Goal: Entertainment & Leisure: Consume media (video, audio)

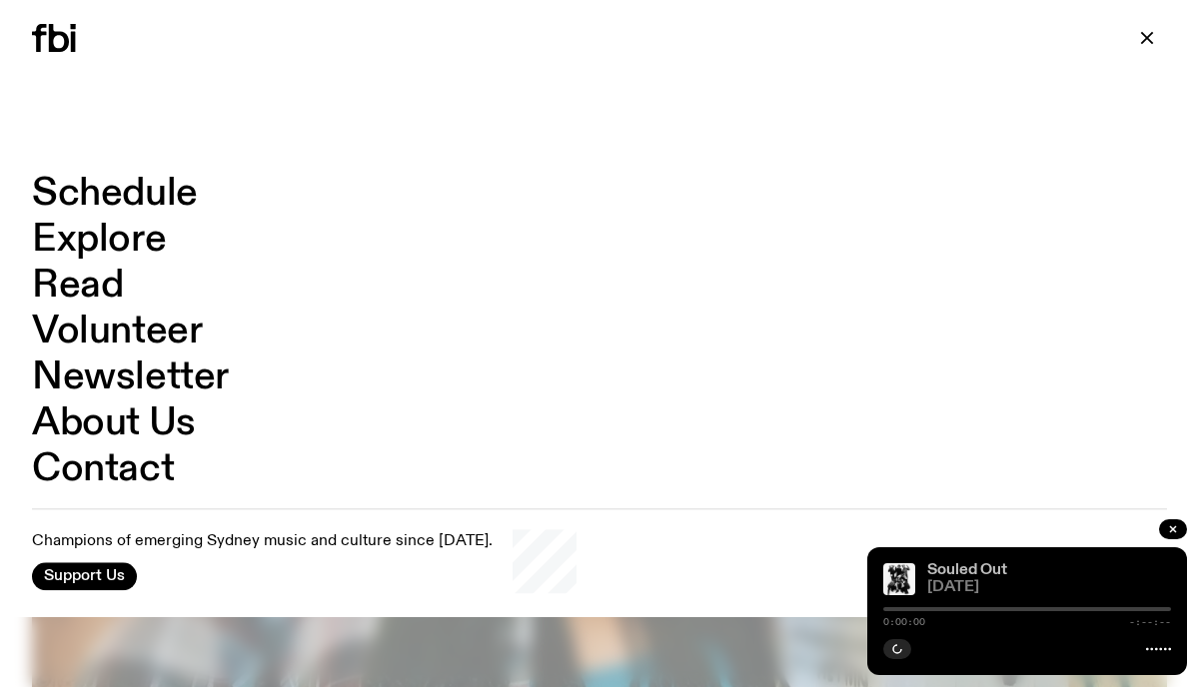
click at [963, 570] on link "Souled Out" at bounding box center [967, 571] width 80 height 16
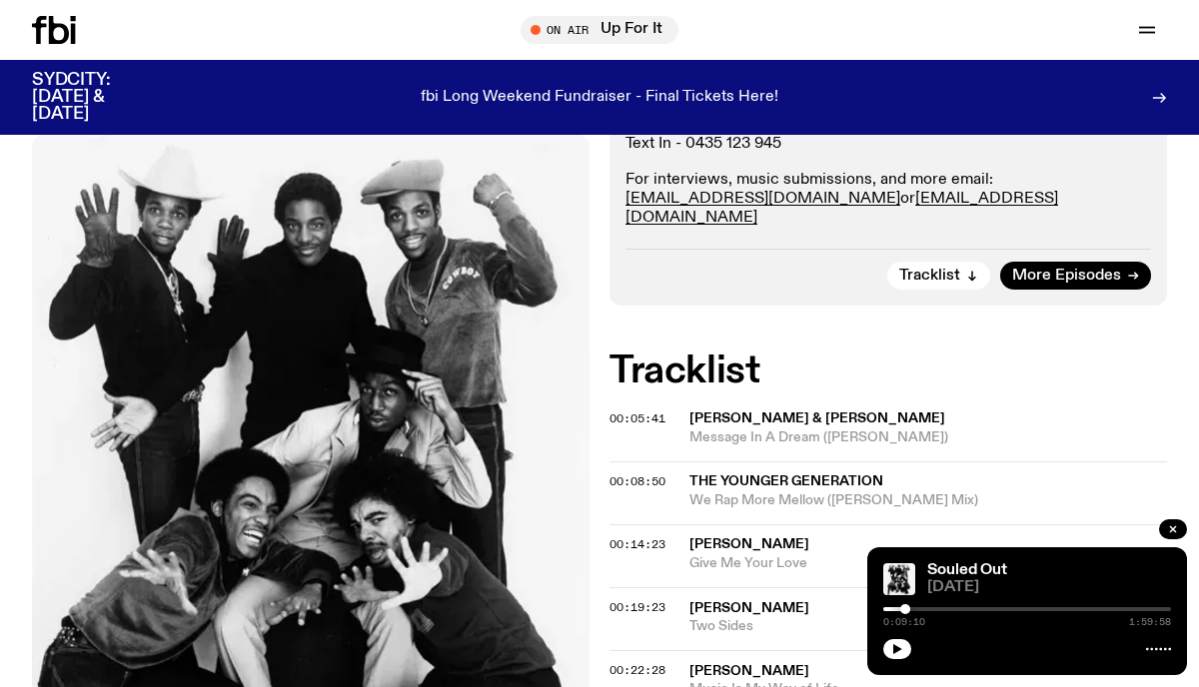
scroll to position [266, 0]
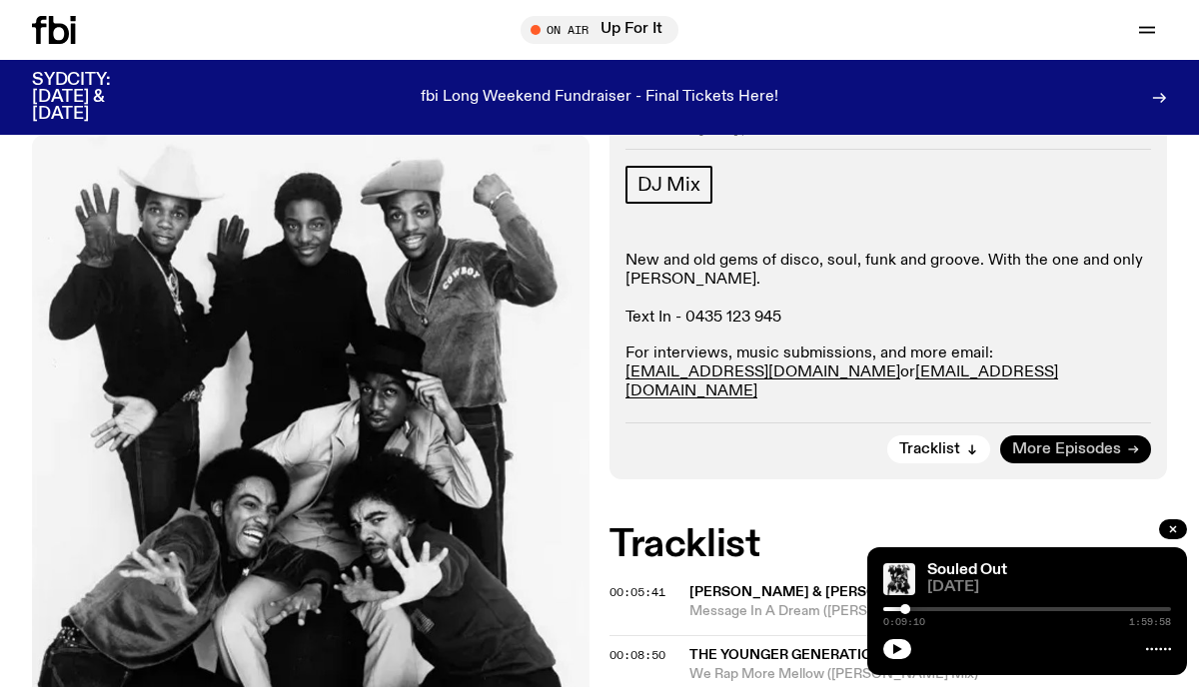
click at [1048, 443] on span "More Episodes" at bounding box center [1066, 450] width 109 height 15
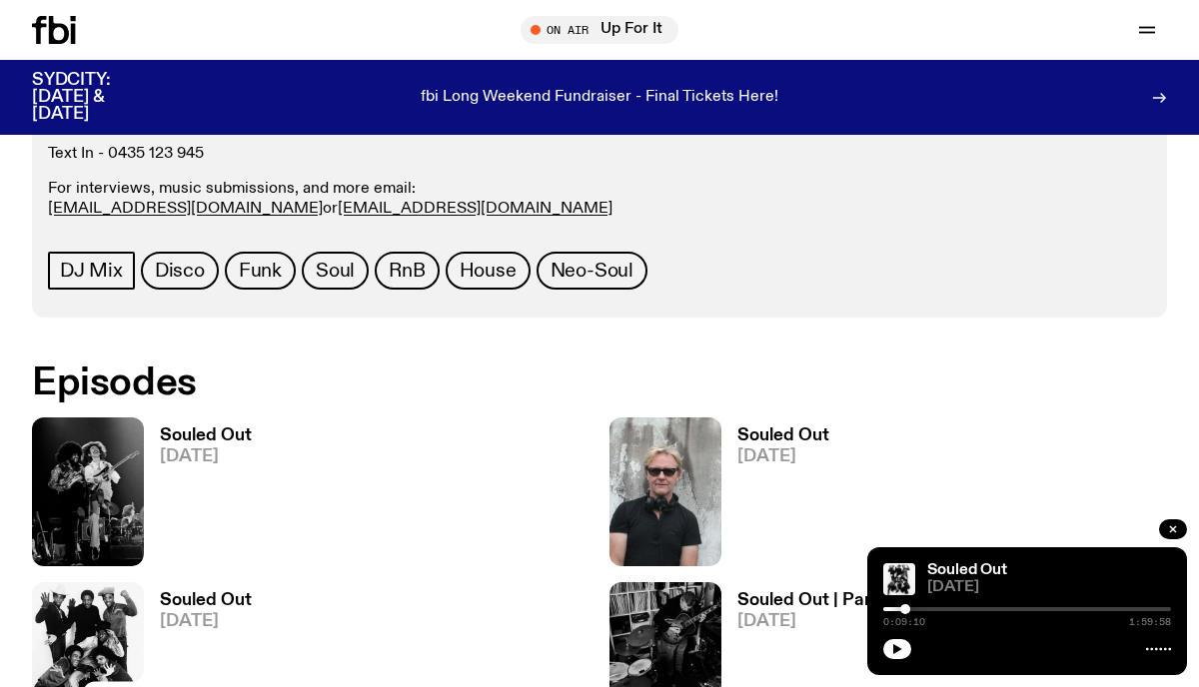
scroll to position [949, 0]
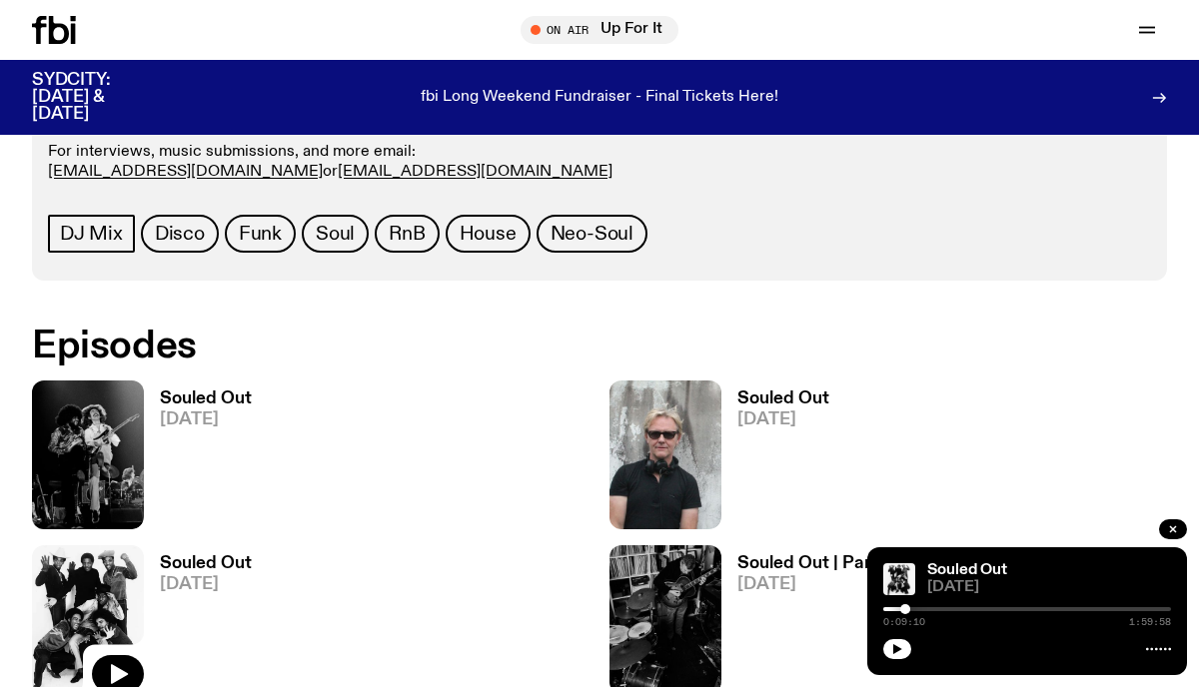
click at [194, 394] on h3 "Souled Out" at bounding box center [206, 399] width 92 height 17
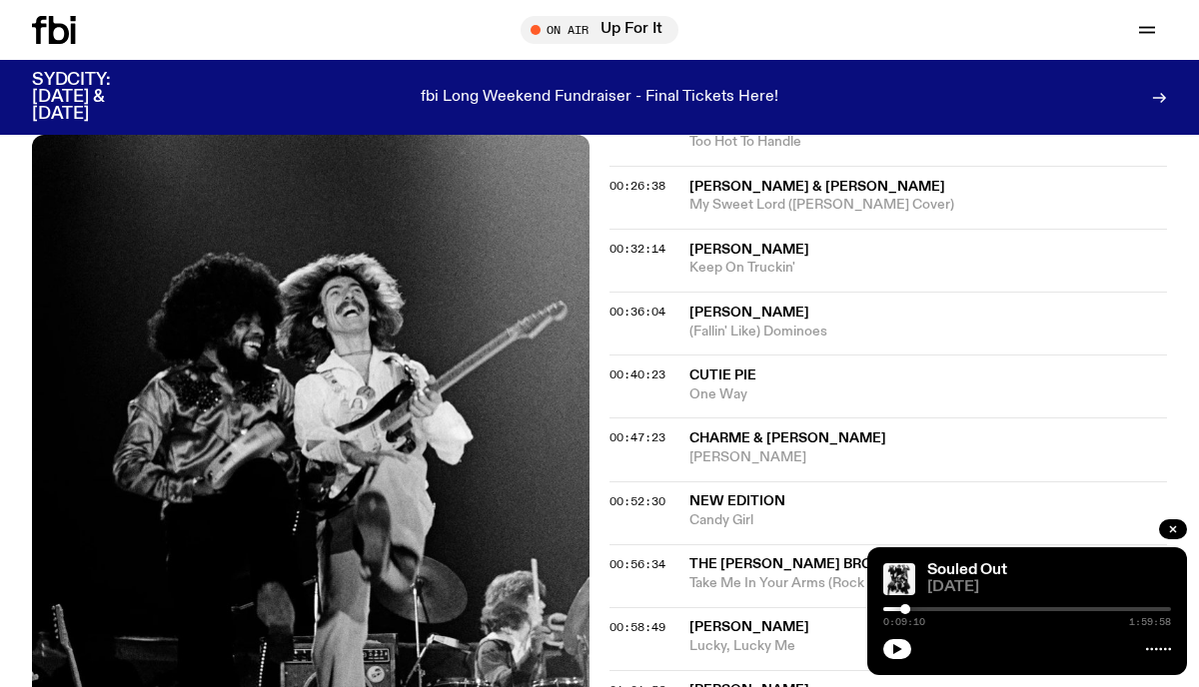
scroll to position [992, 0]
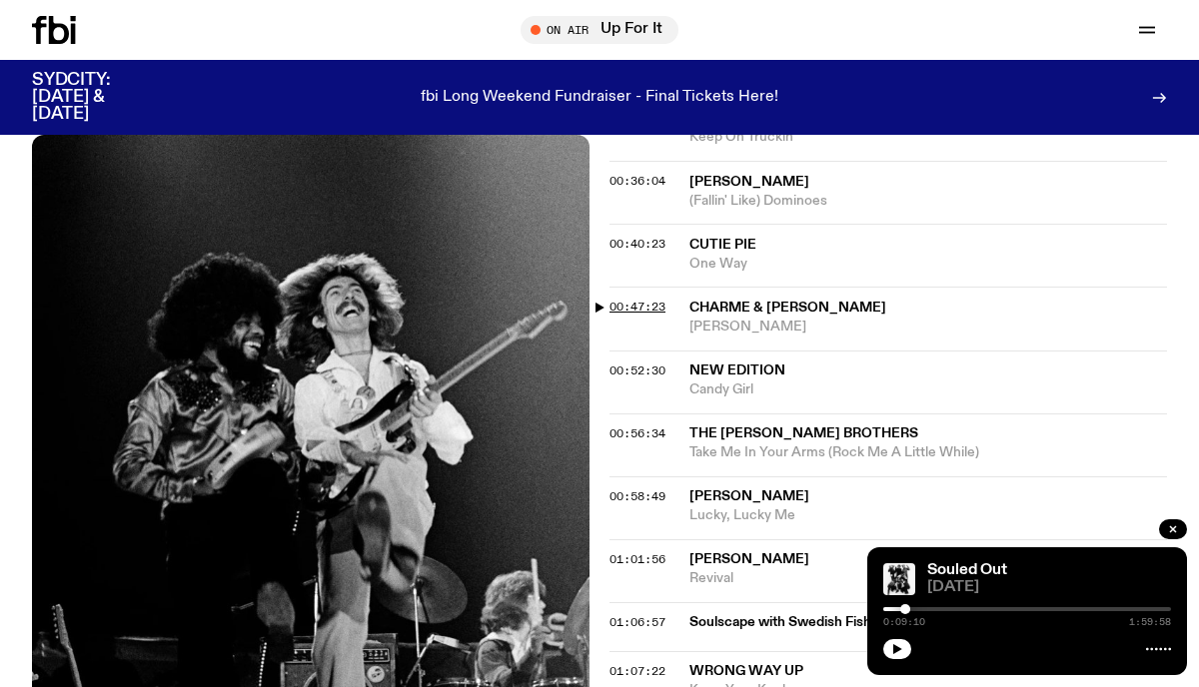
click at [641, 299] on span "00:47:23" at bounding box center [637, 307] width 56 height 16
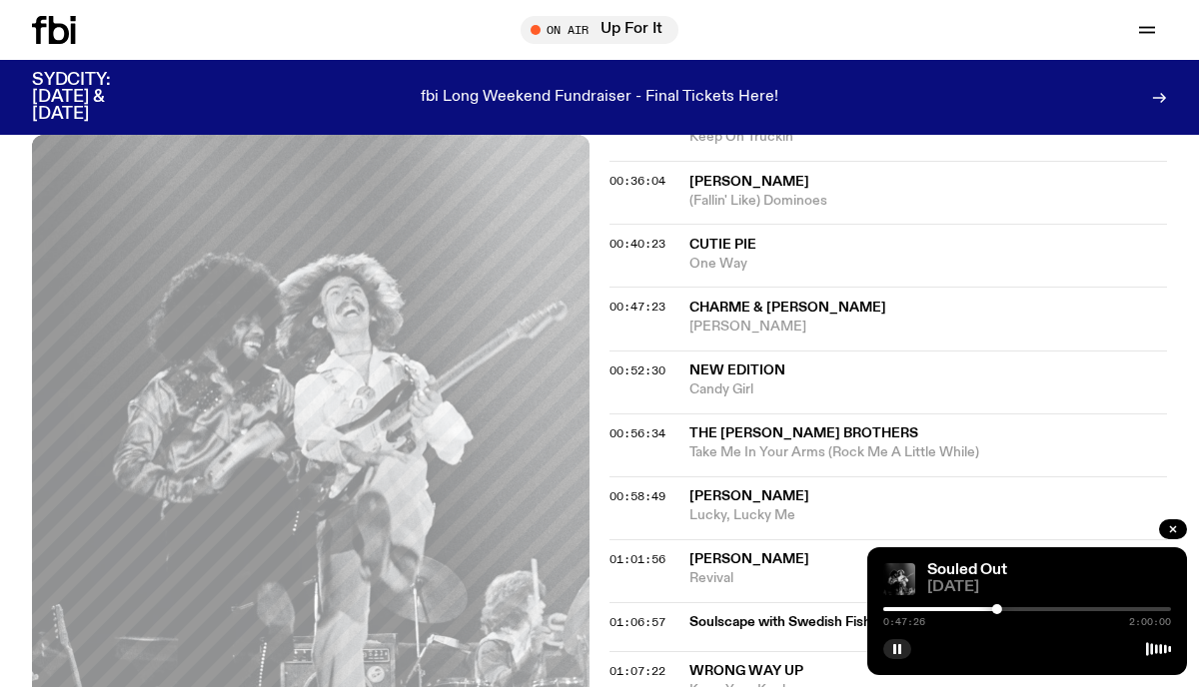
click at [998, 609] on div at bounding box center [997, 609] width 10 height 10
click at [997, 609] on div at bounding box center [997, 609] width 10 height 10
click at [993, 609] on div at bounding box center [993, 609] width 10 height 10
click at [991, 609] on div at bounding box center [991, 609] width 10 height 10
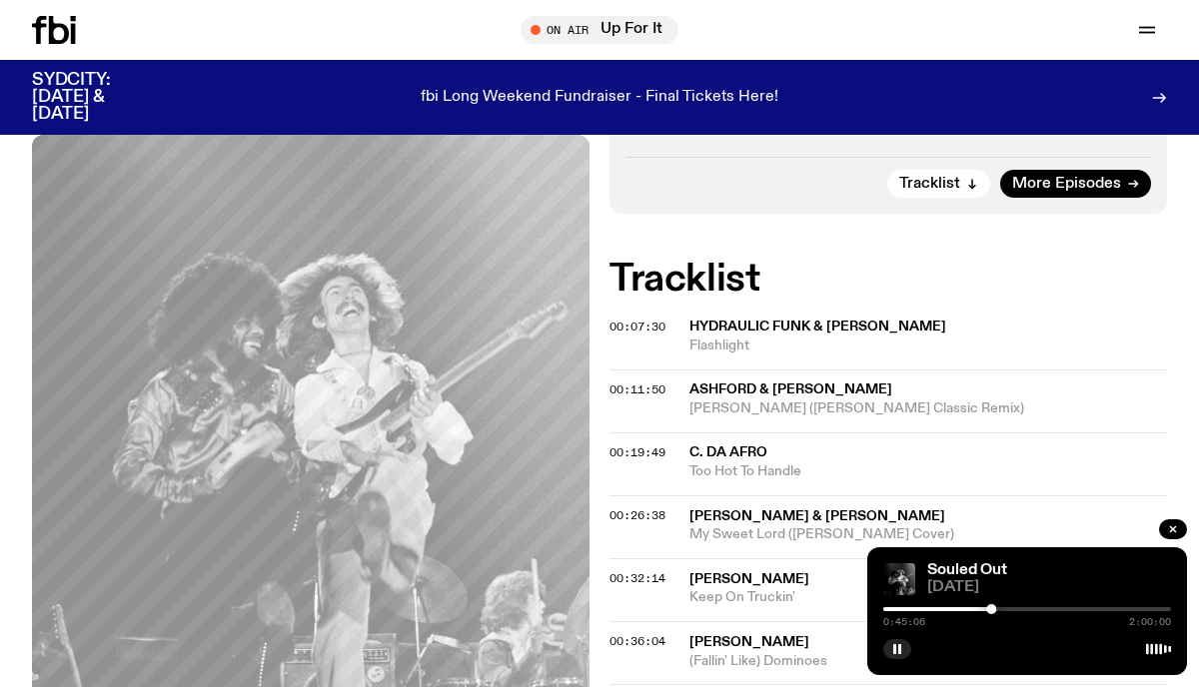
scroll to position [540, 0]
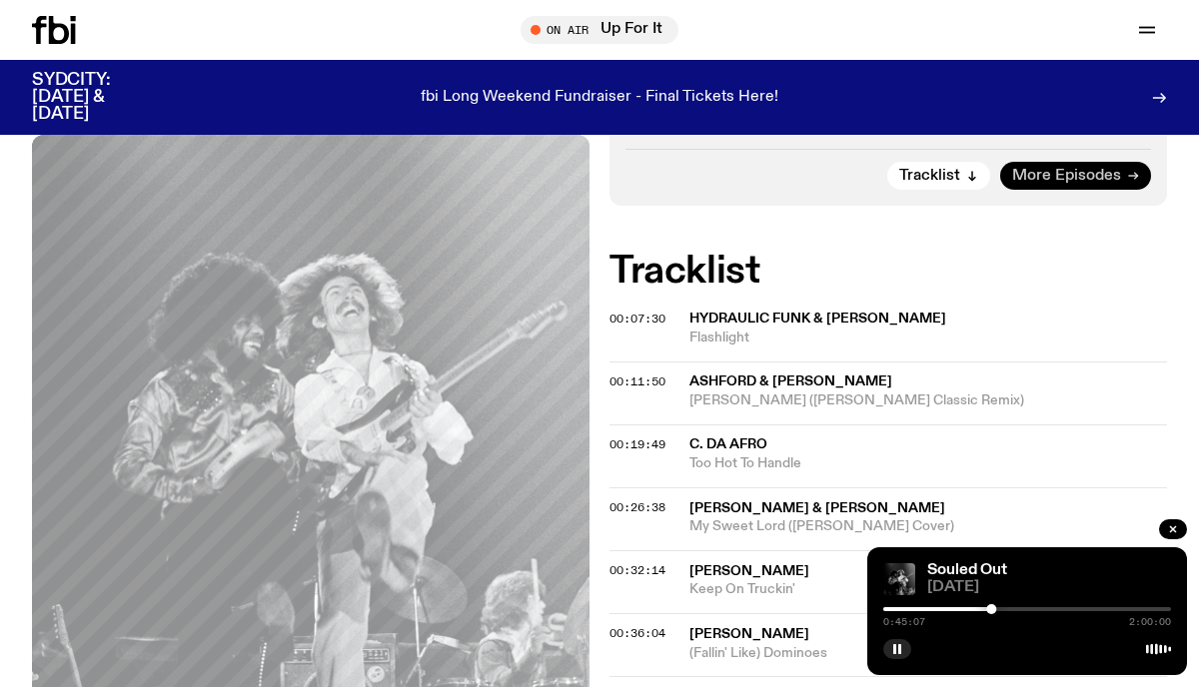
click at [1051, 169] on span "More Episodes" at bounding box center [1066, 176] width 109 height 15
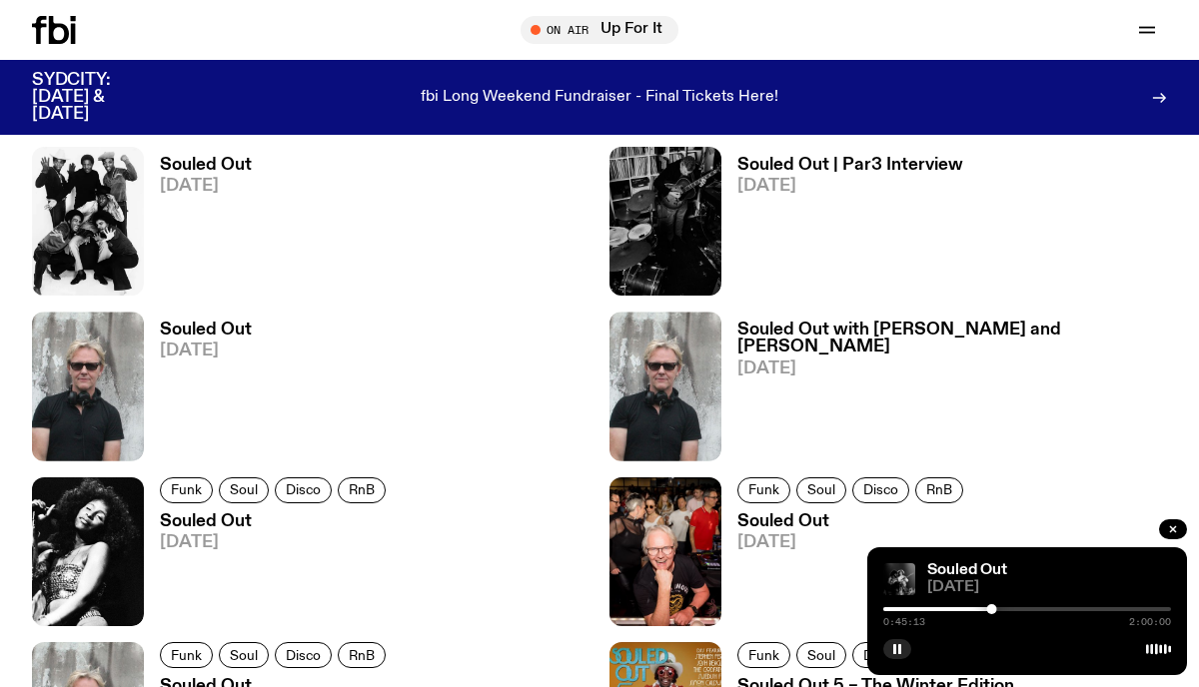
scroll to position [1350, 0]
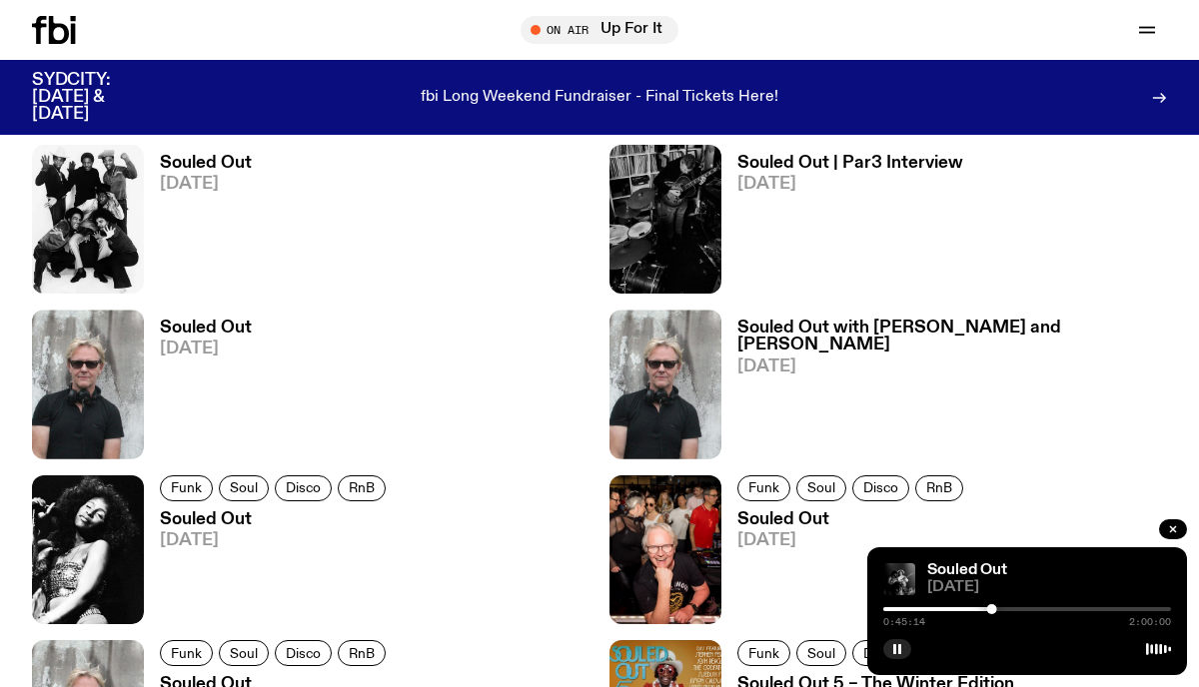
click at [208, 517] on h3 "Souled Out" at bounding box center [276, 520] width 232 height 17
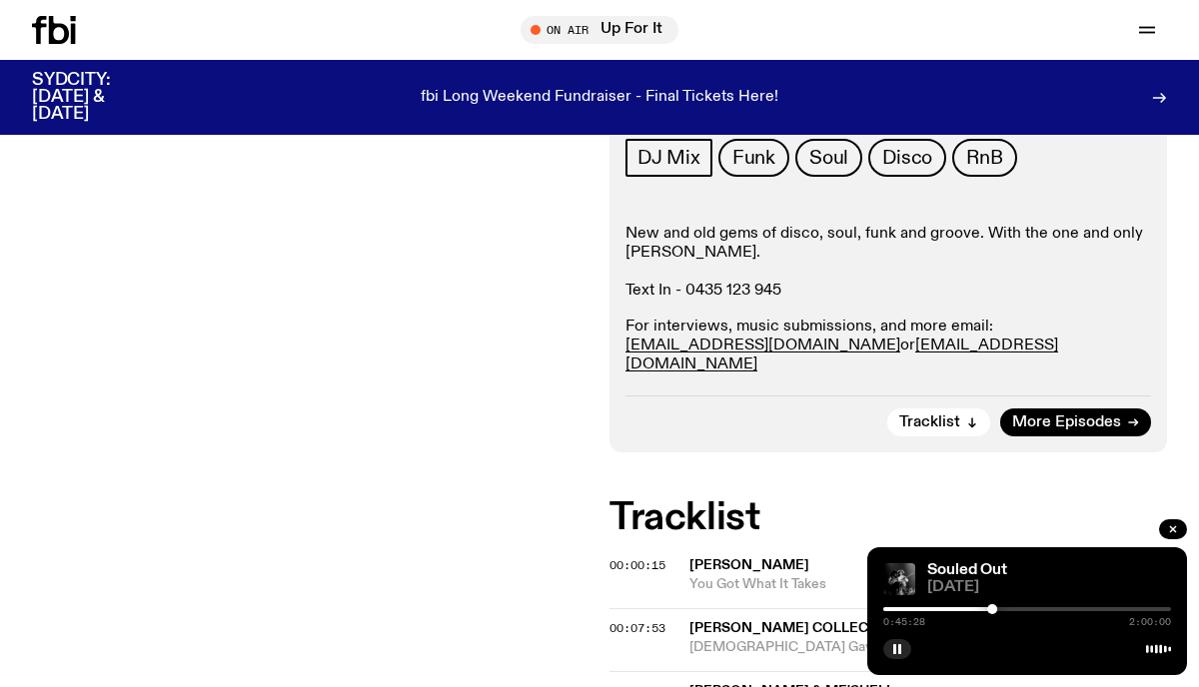
scroll to position [241, 0]
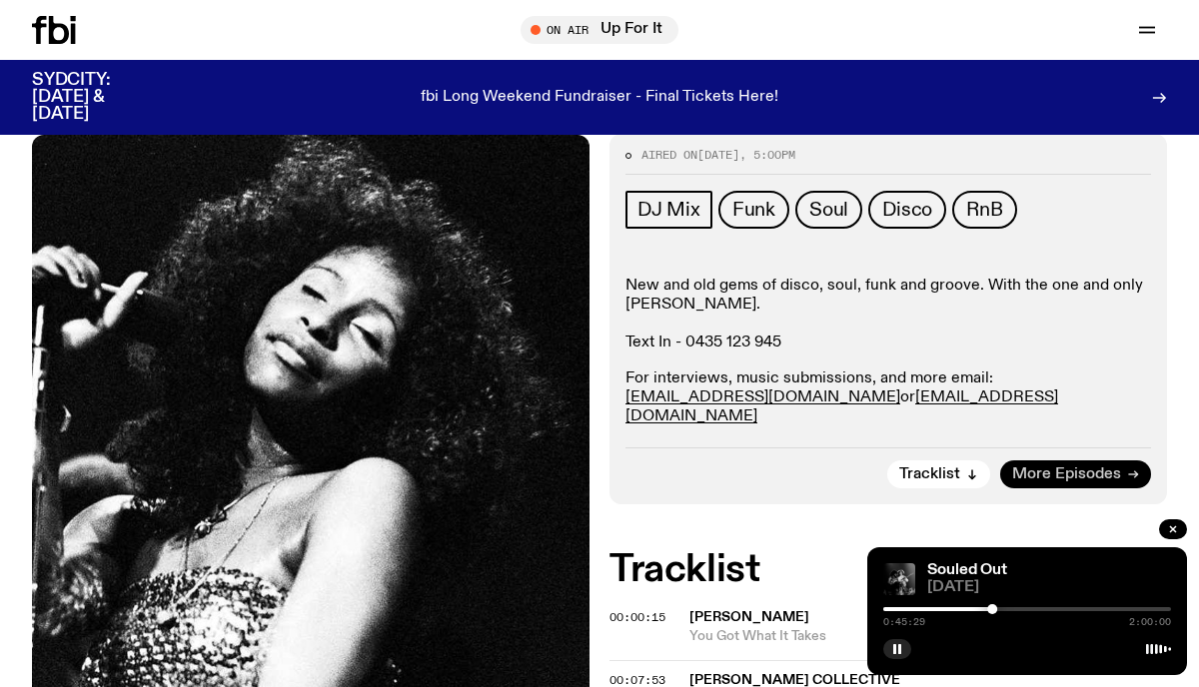
click at [1087, 468] on span "More Episodes" at bounding box center [1066, 475] width 109 height 15
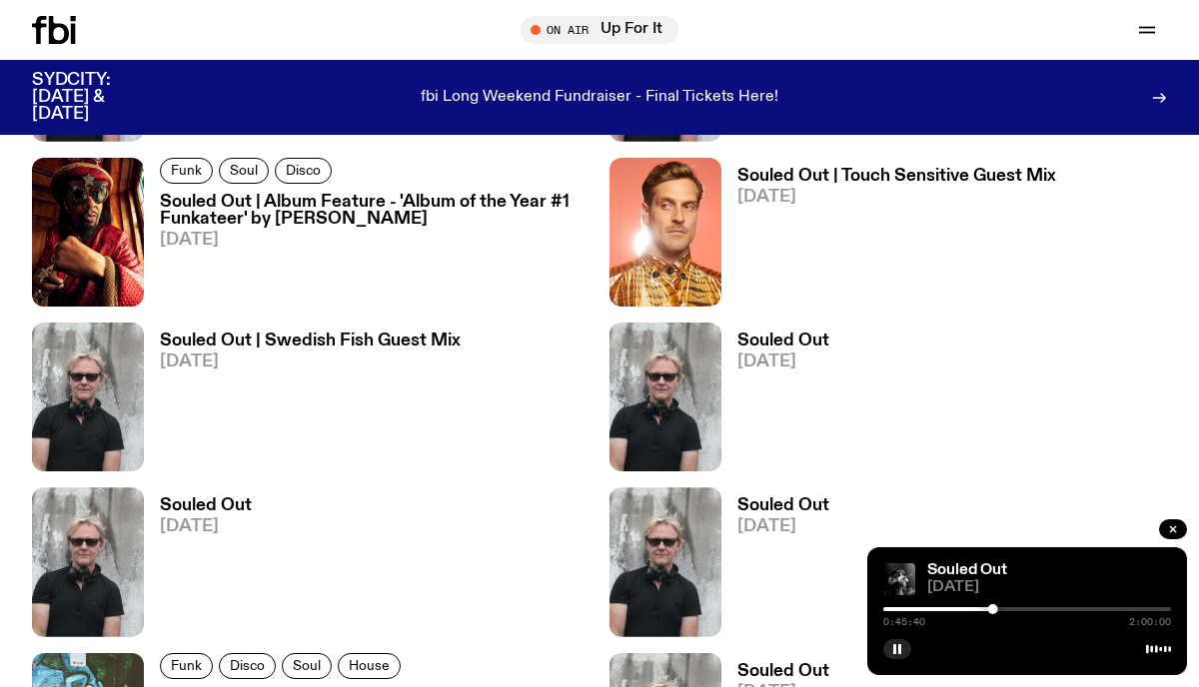
scroll to position [3435, 0]
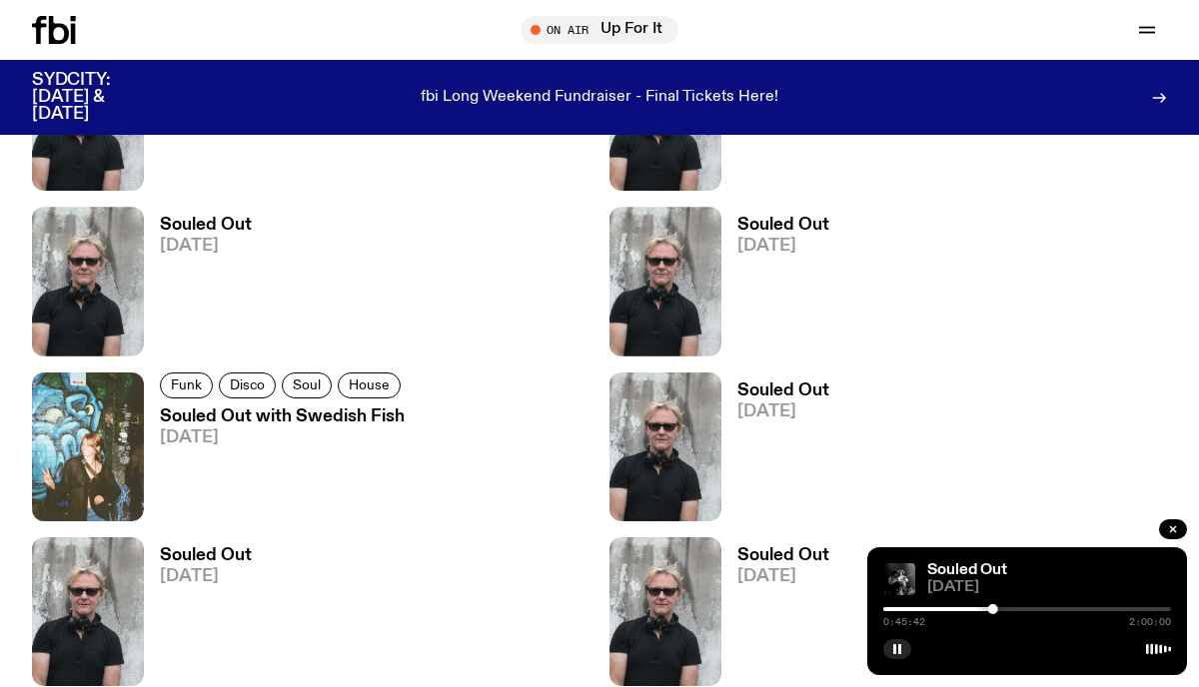
click at [760, 228] on h3 "Souled Out" at bounding box center [783, 225] width 92 height 17
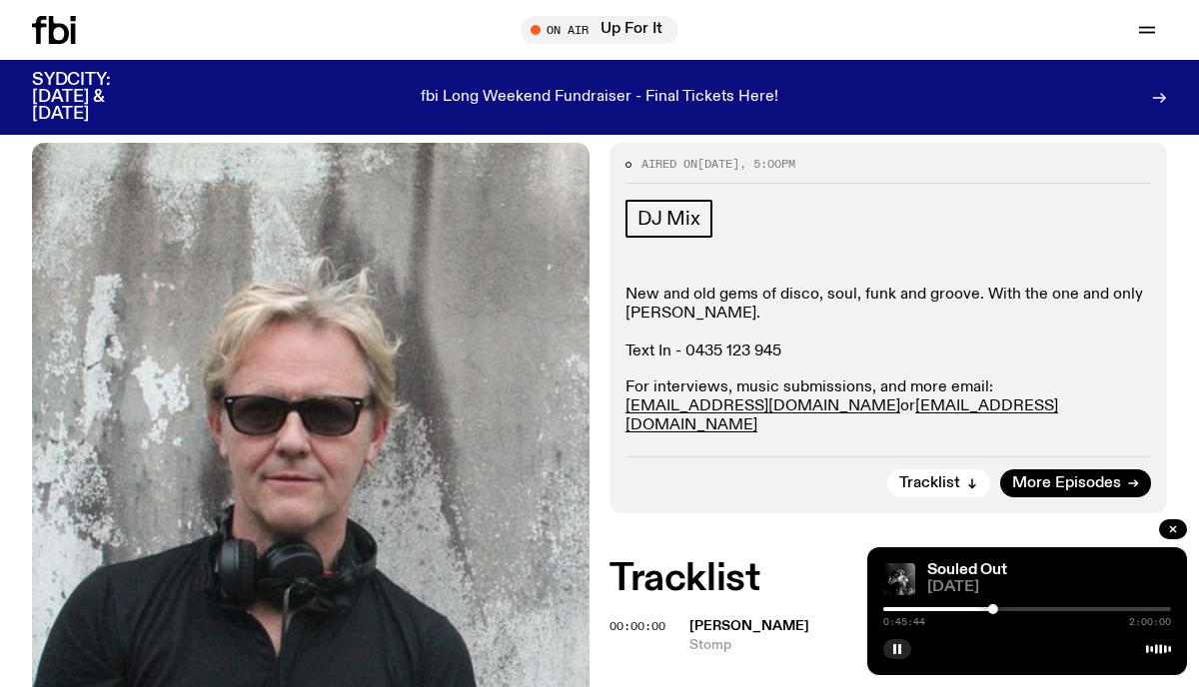
scroll to position [203, 0]
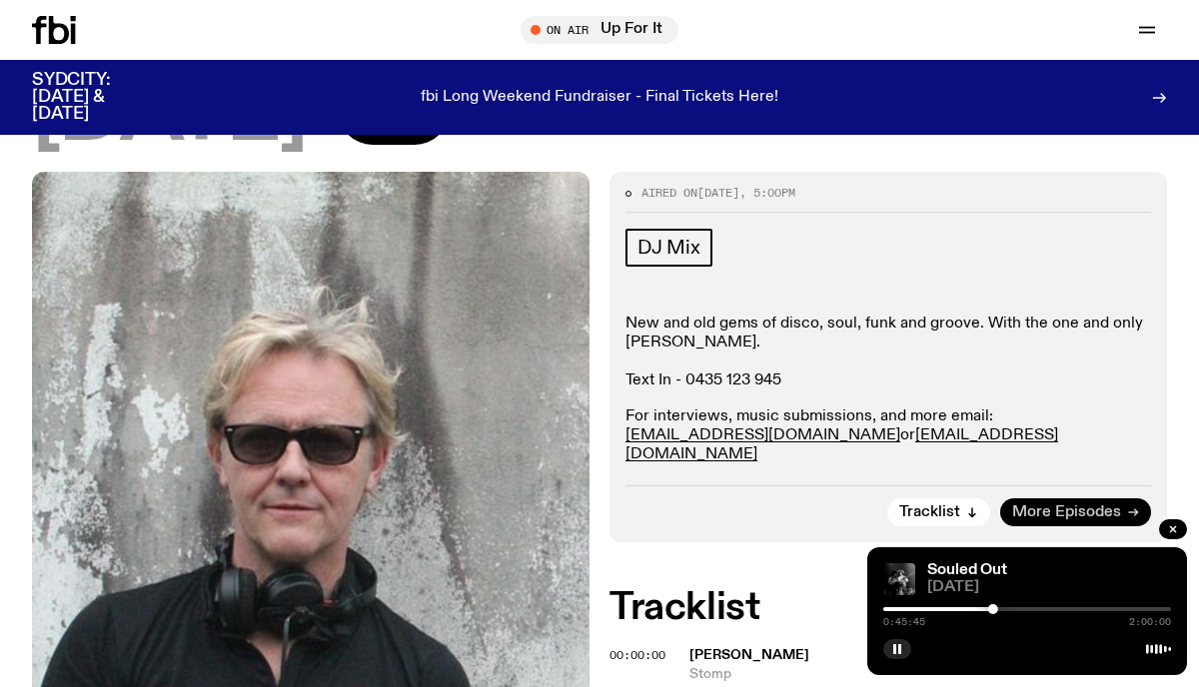
click at [1054, 506] on span "More Episodes" at bounding box center [1066, 513] width 109 height 15
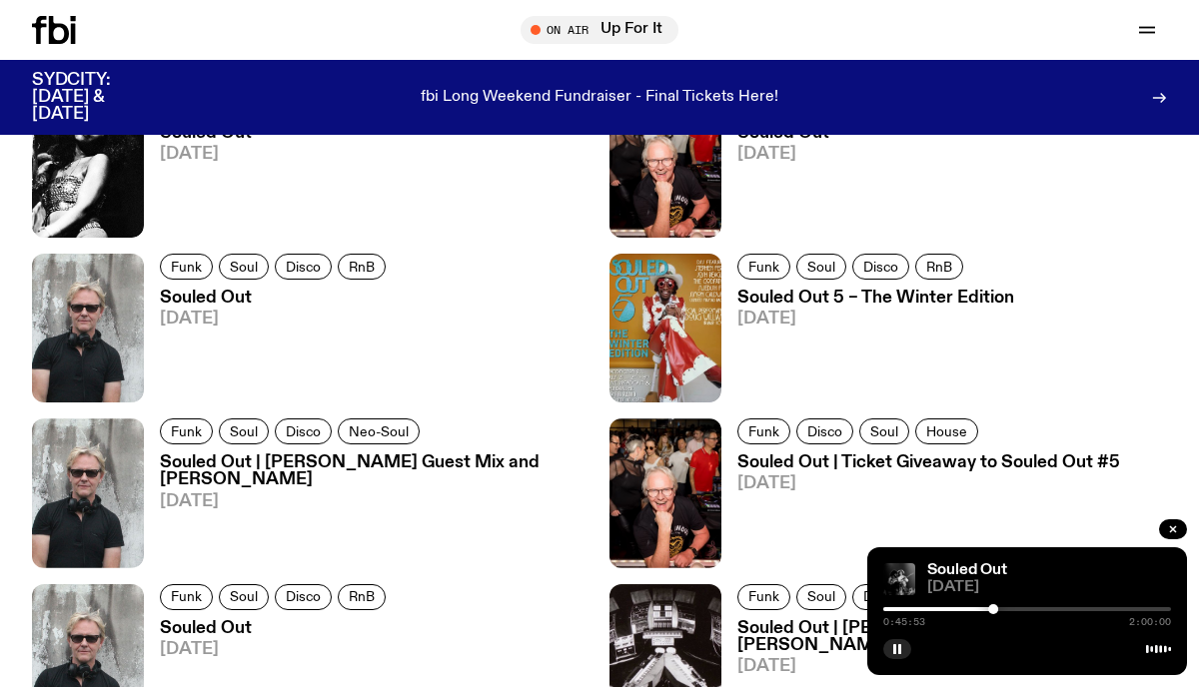
scroll to position [1921, 0]
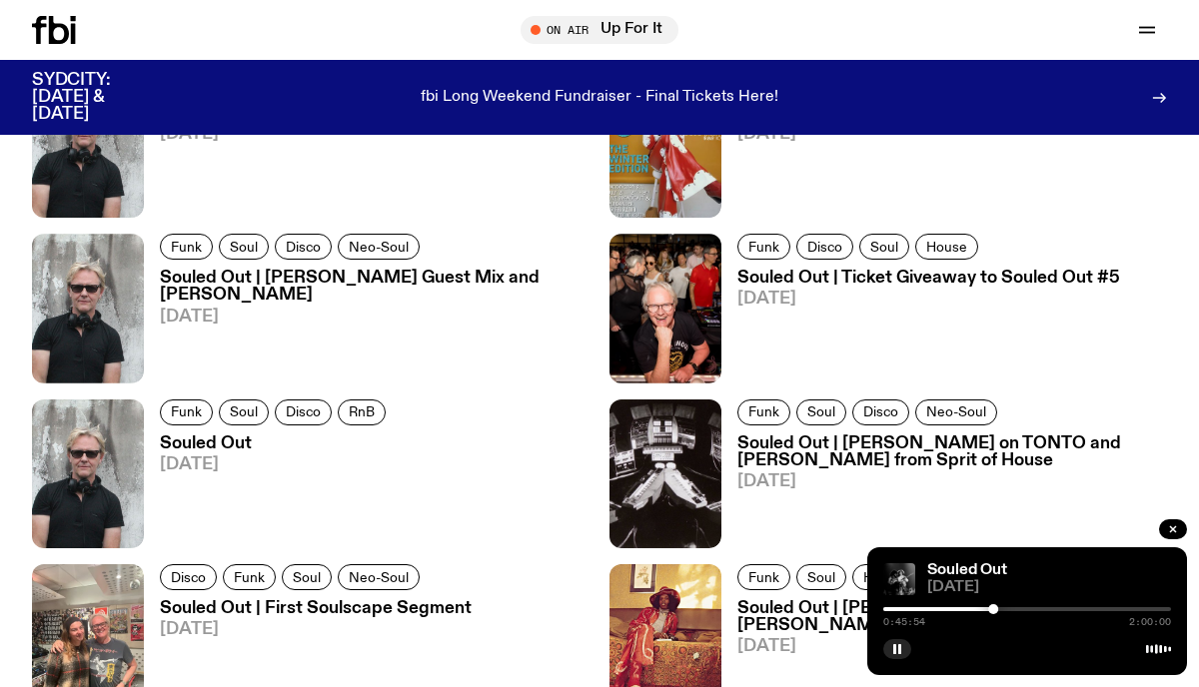
click at [358, 285] on h3 "Souled Out | [PERSON_NAME] Guest Mix and [PERSON_NAME]" at bounding box center [375, 287] width 430 height 34
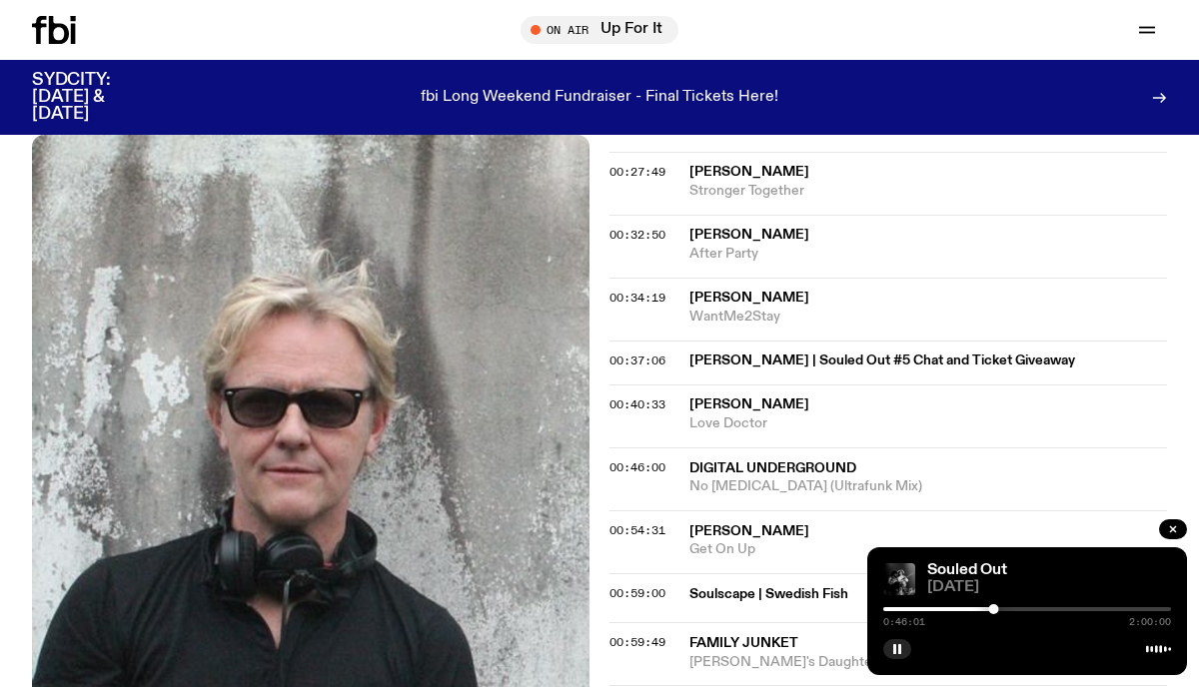
scroll to position [1255, 0]
click at [640, 521] on span "00:54:31" at bounding box center [637, 529] width 56 height 16
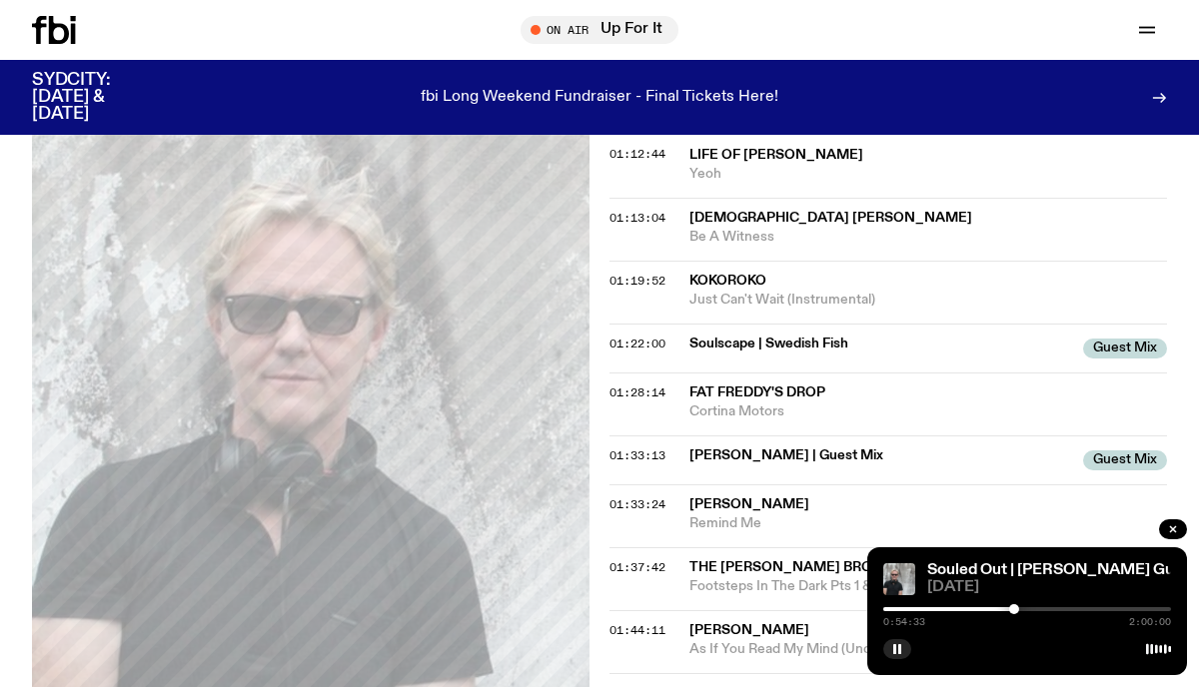
scroll to position [1950, 0]
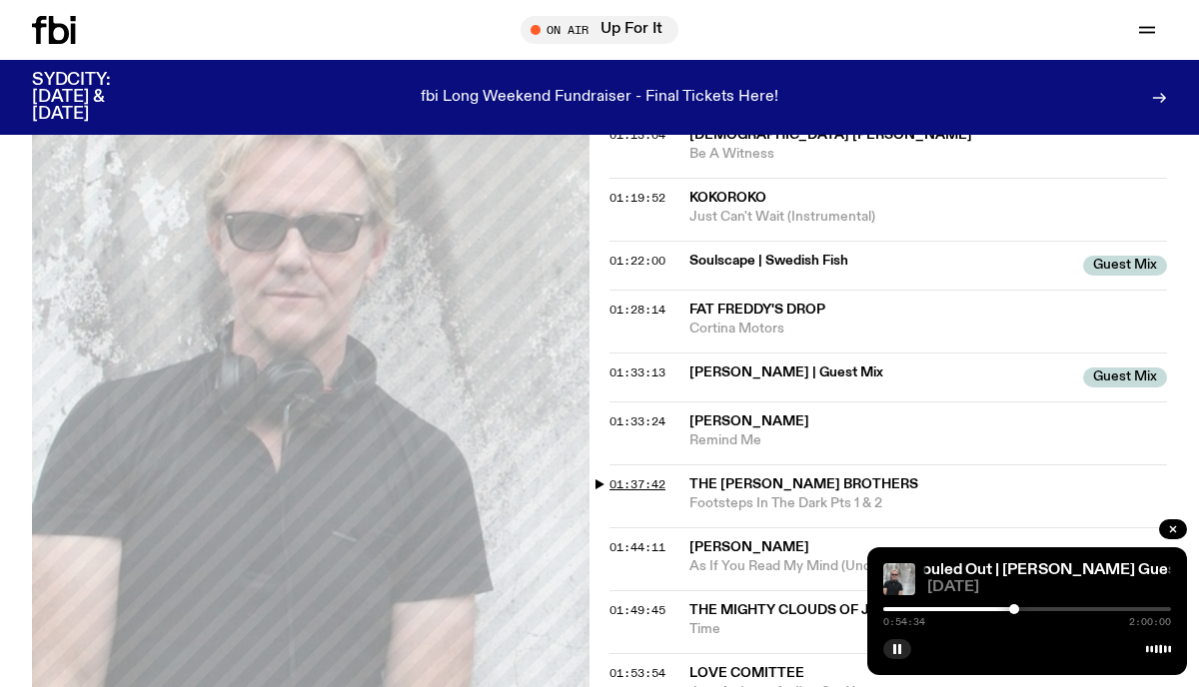
click at [645, 477] on span "01:37:42" at bounding box center [637, 485] width 56 height 16
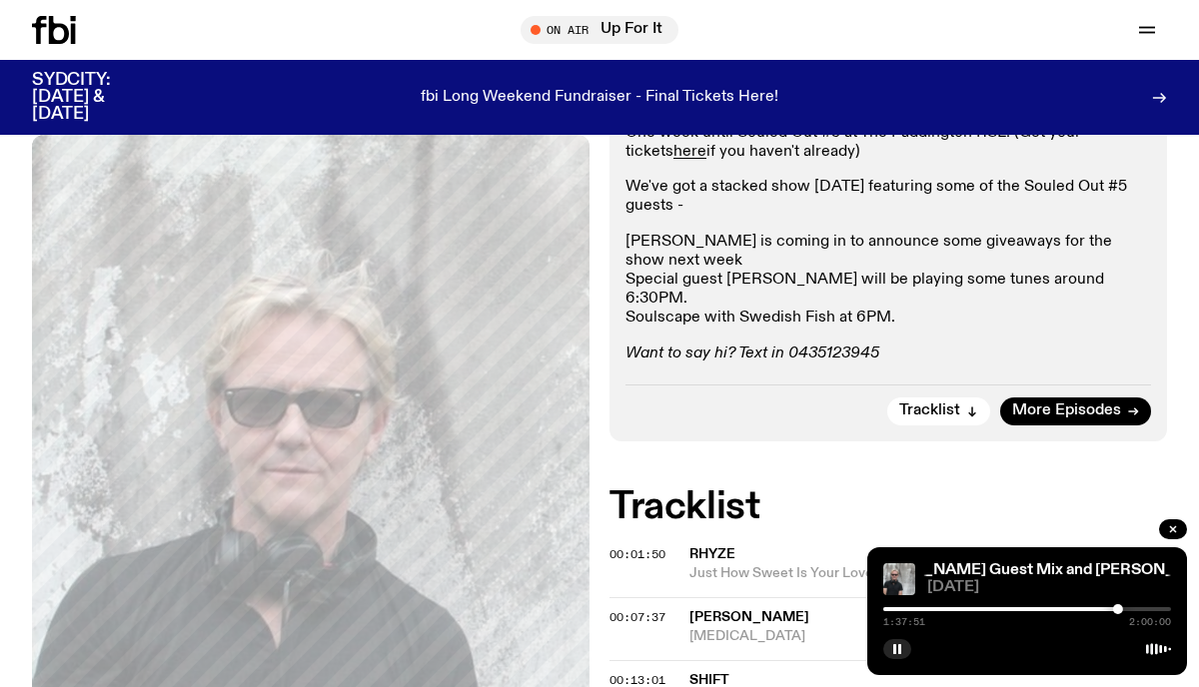
scroll to position [566, 0]
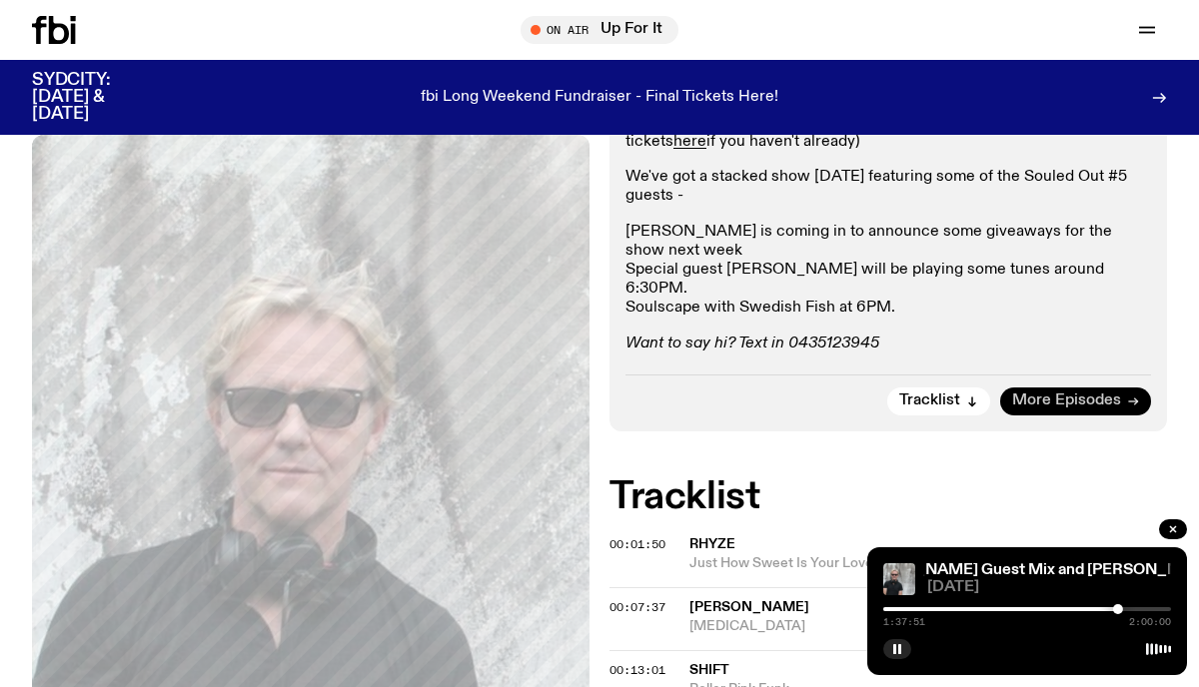
click at [1040, 394] on span "More Episodes" at bounding box center [1066, 401] width 109 height 15
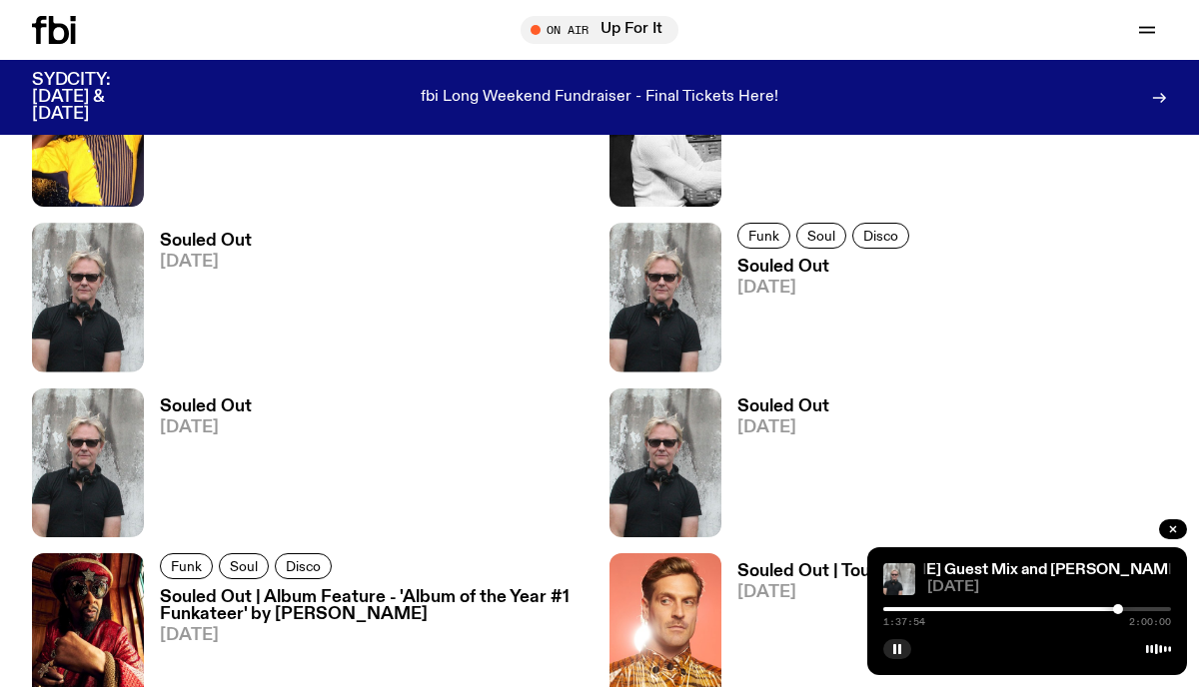
scroll to position [2749, 0]
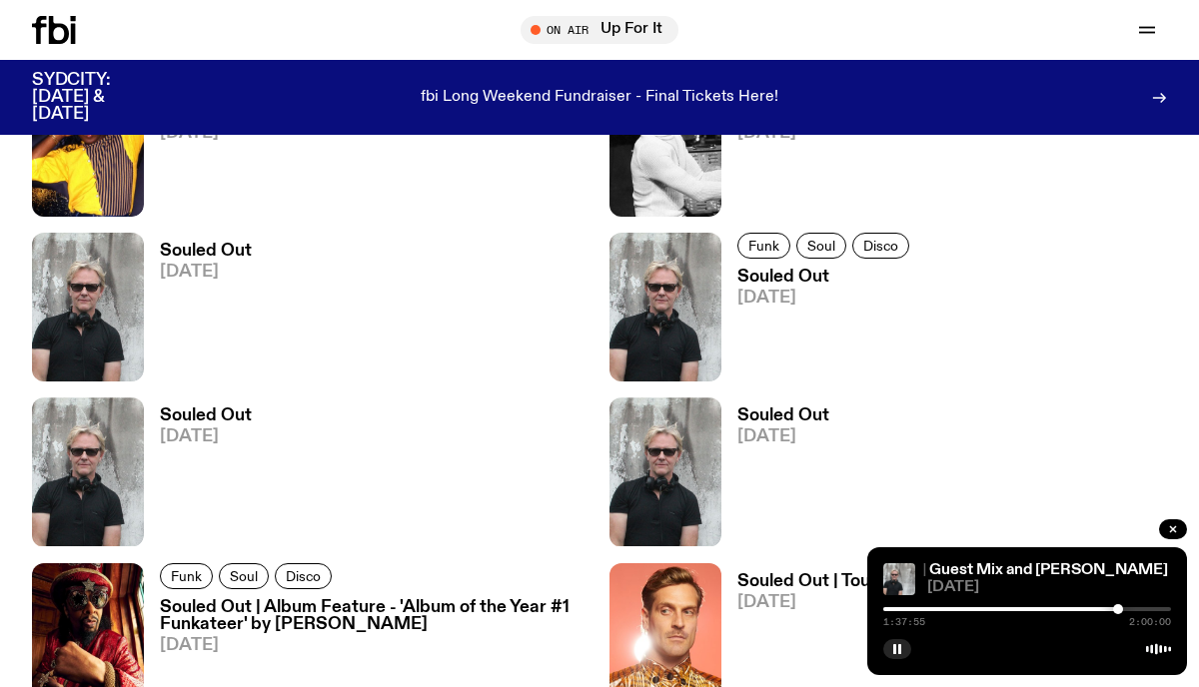
click at [777, 423] on h3 "Souled Out" at bounding box center [783, 416] width 92 height 17
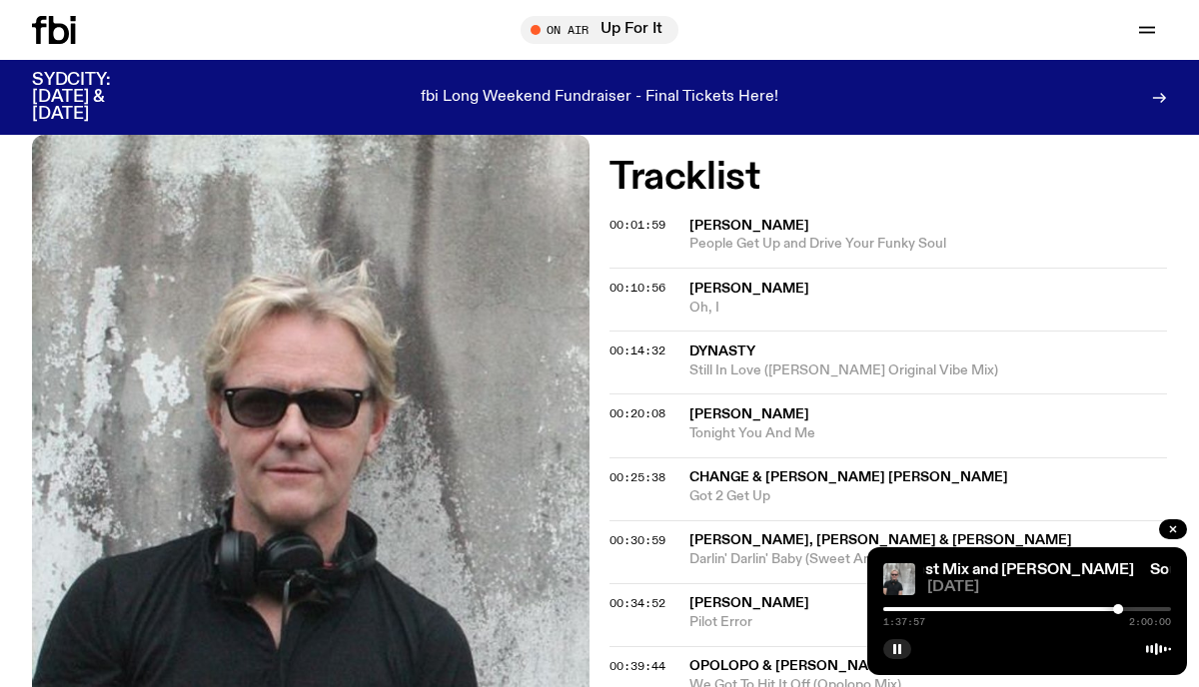
scroll to position [595, 0]
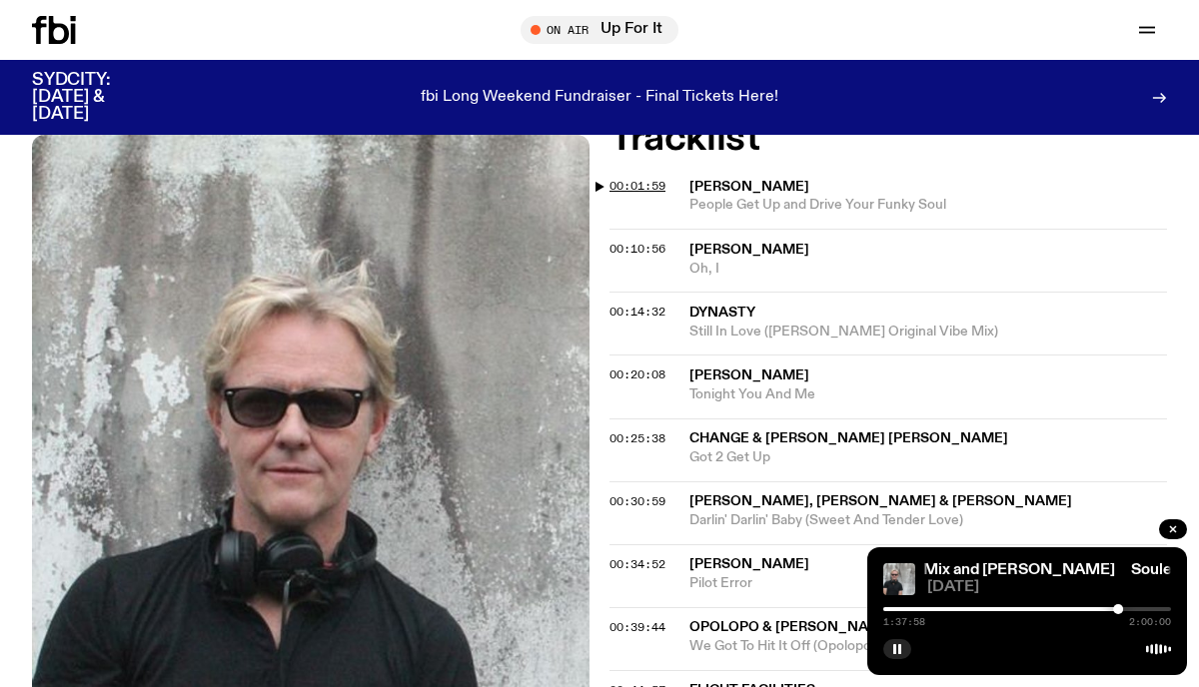
click at [637, 183] on span "00:01:59" at bounding box center [637, 186] width 56 height 16
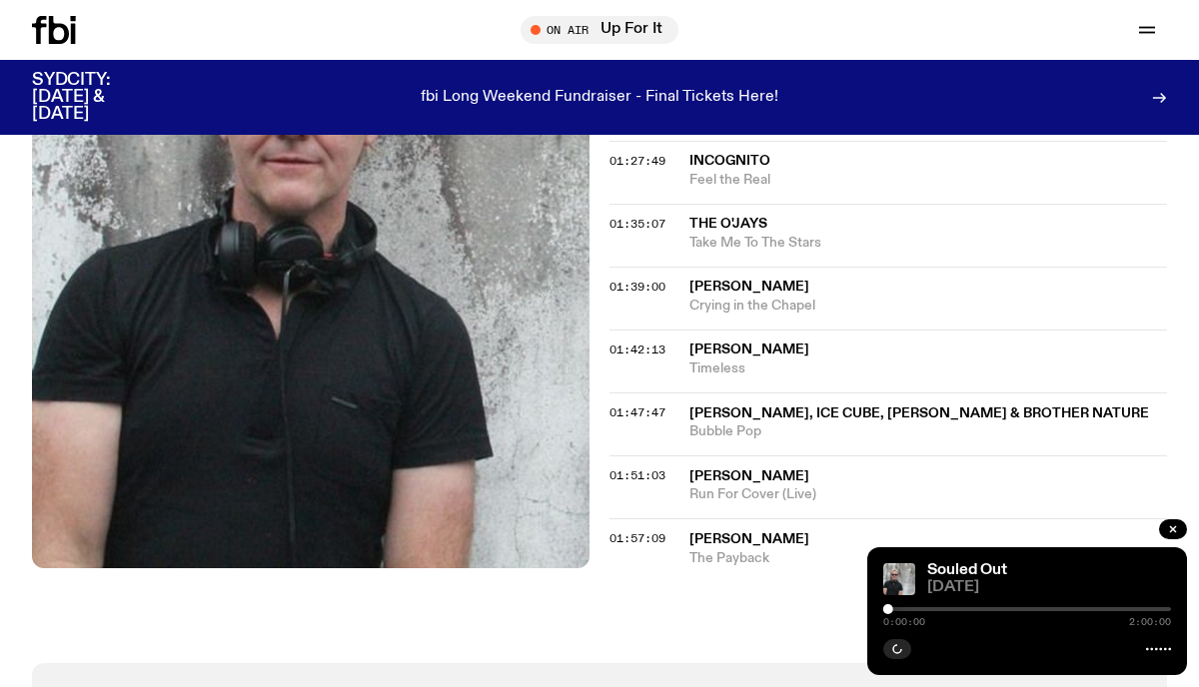
scroll to position [1696, 0]
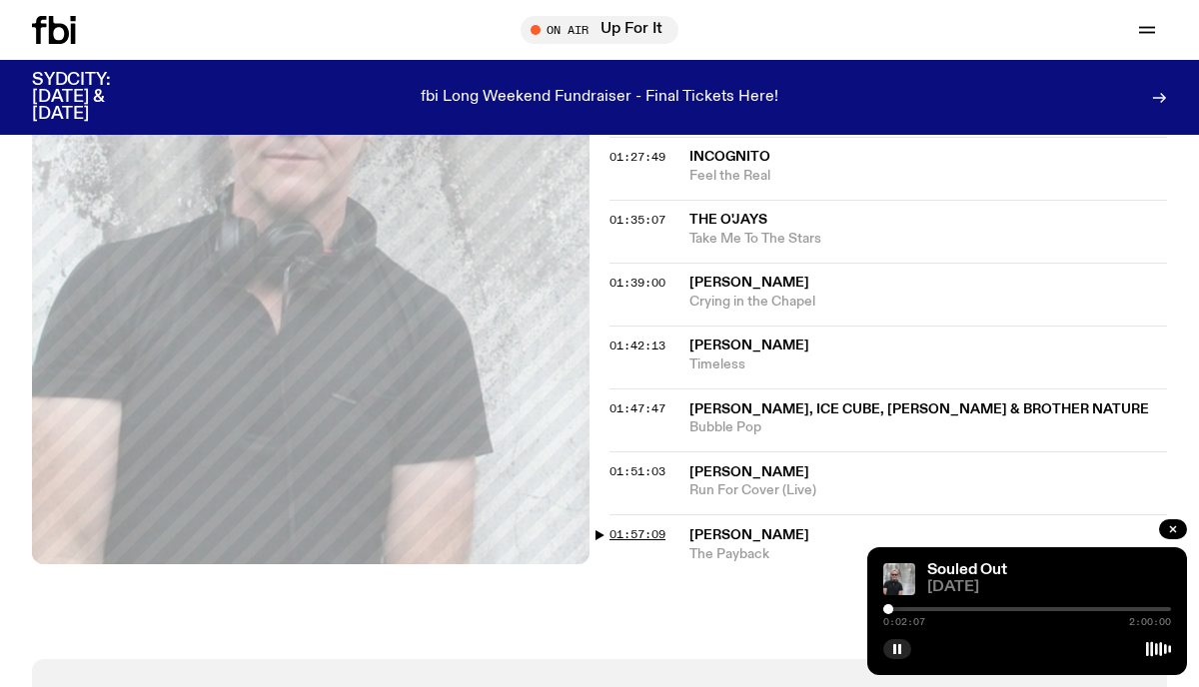
click at [640, 530] on span "01:57:09" at bounding box center [637, 535] width 56 height 16
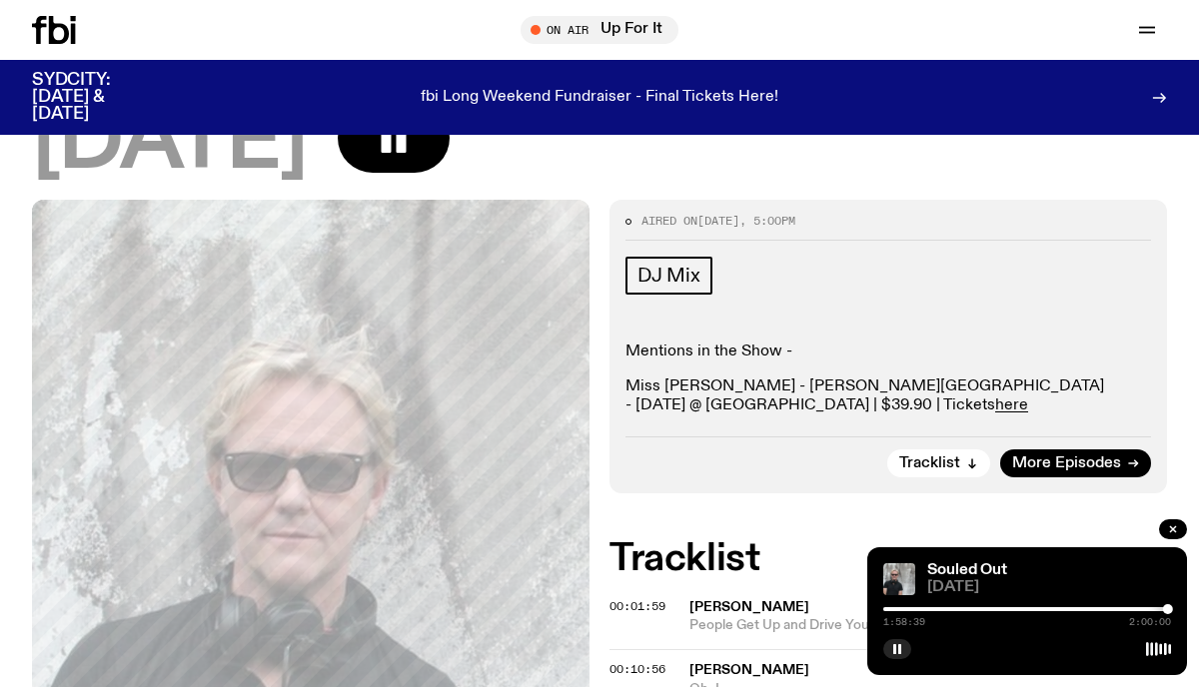
scroll to position [188, 0]
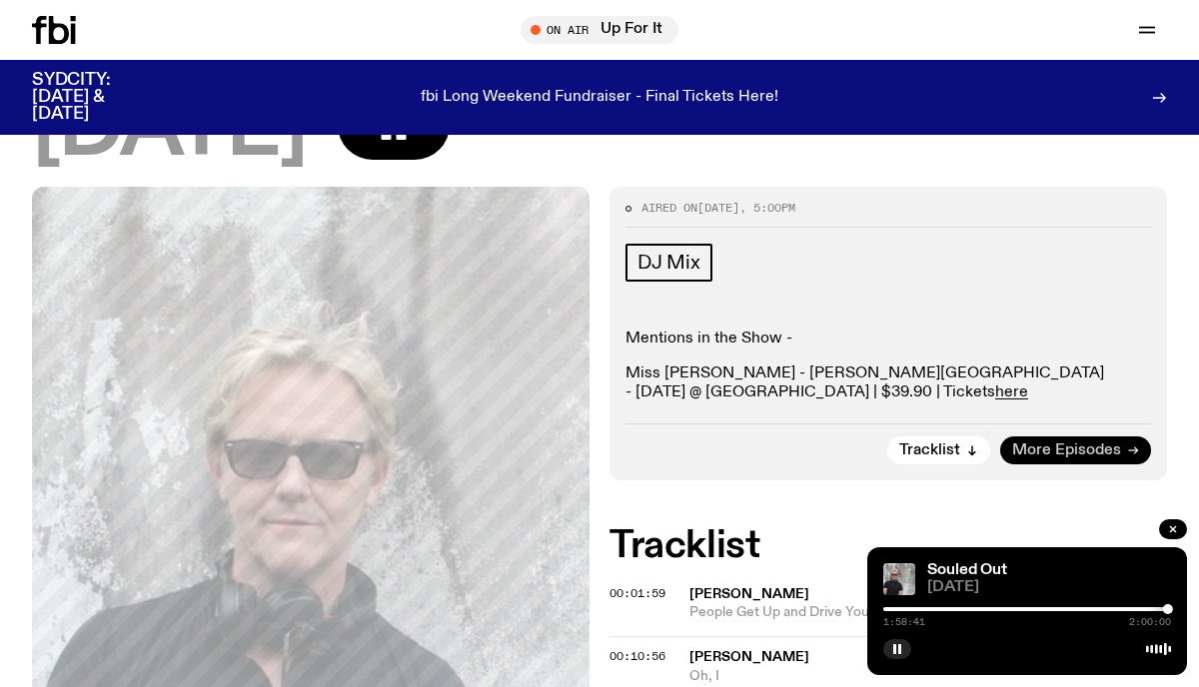
click at [1053, 446] on span "More Episodes" at bounding box center [1066, 451] width 109 height 15
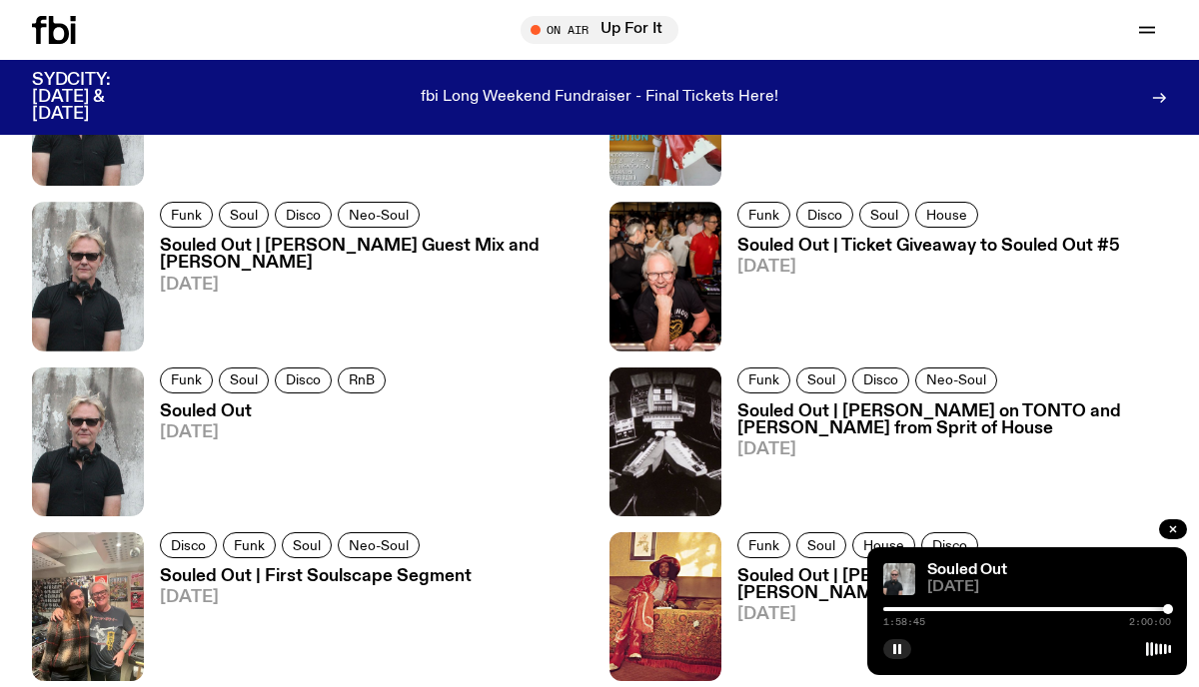
scroll to position [2066, 0]
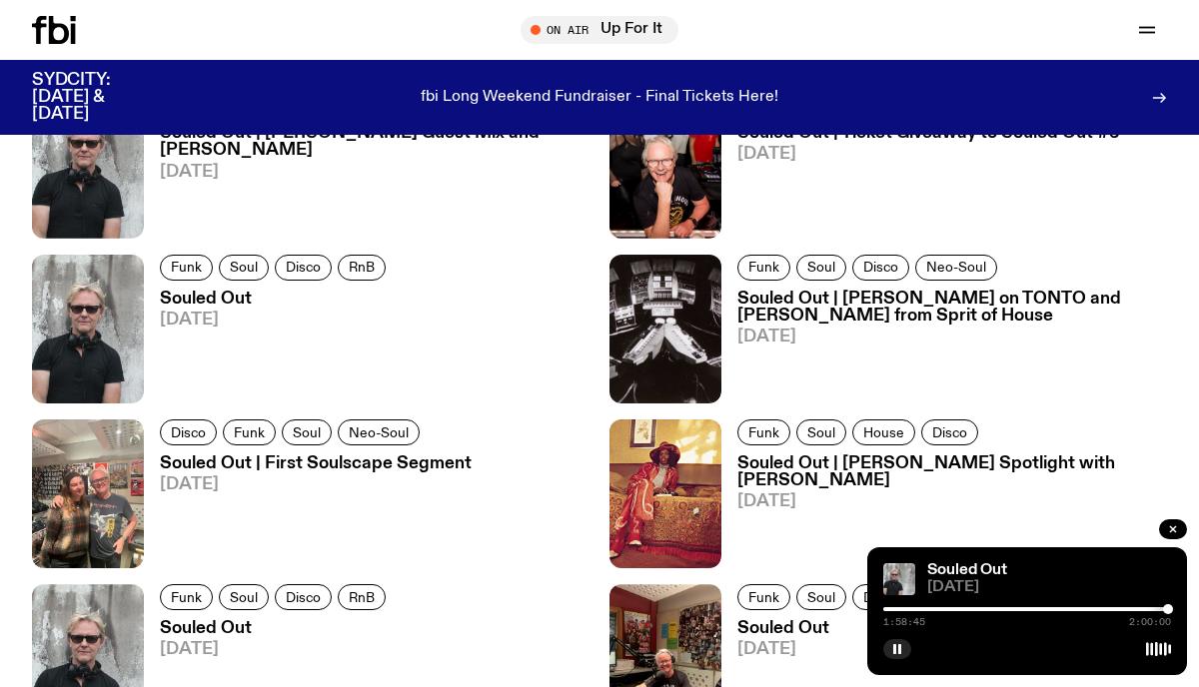
click at [206, 303] on h3 "Souled Out" at bounding box center [276, 299] width 232 height 17
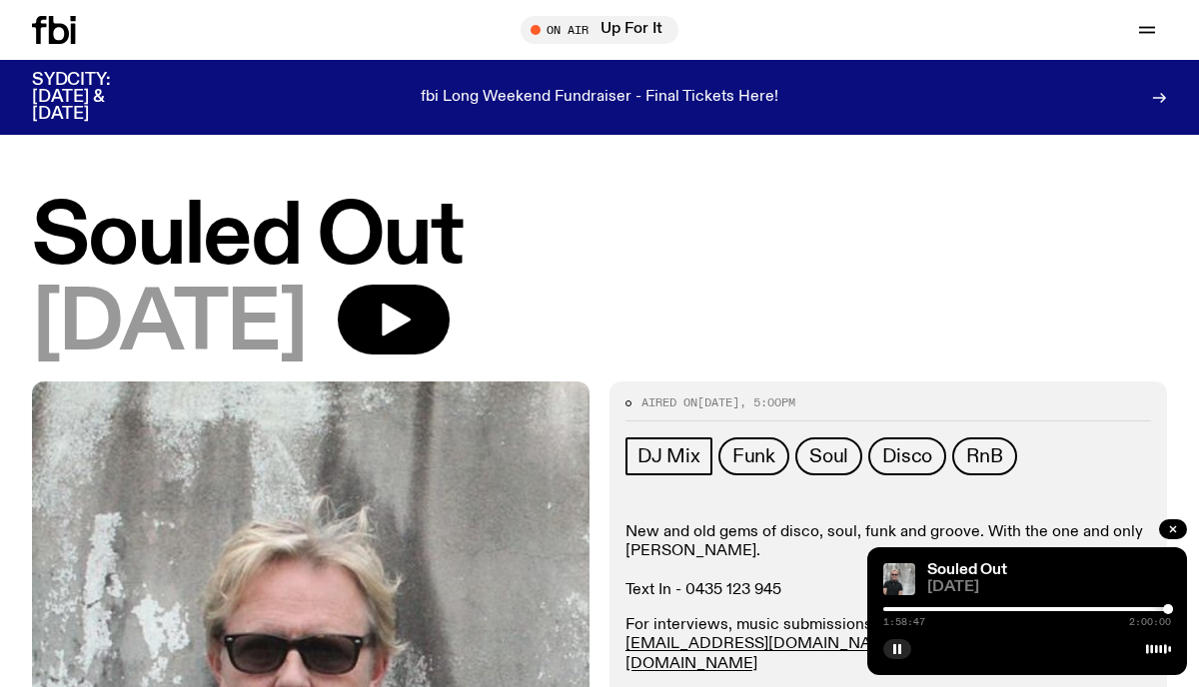
scroll to position [420, 0]
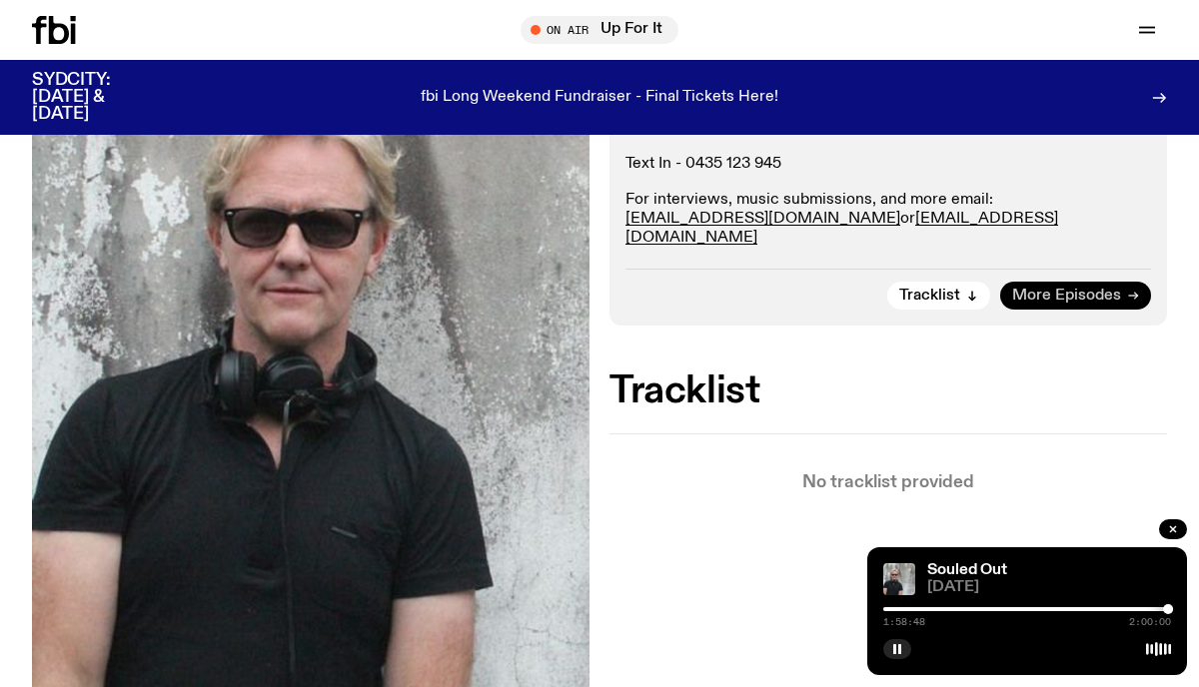
click at [1060, 289] on span "More Episodes" at bounding box center [1066, 296] width 109 height 15
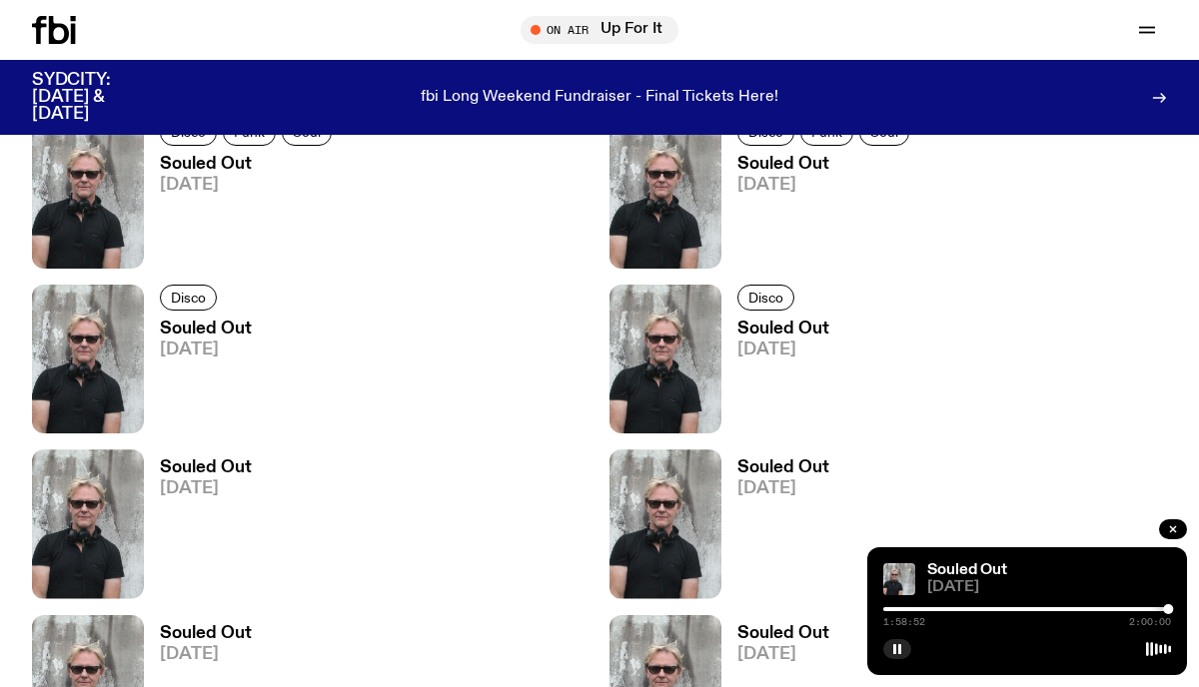
scroll to position [5432, 0]
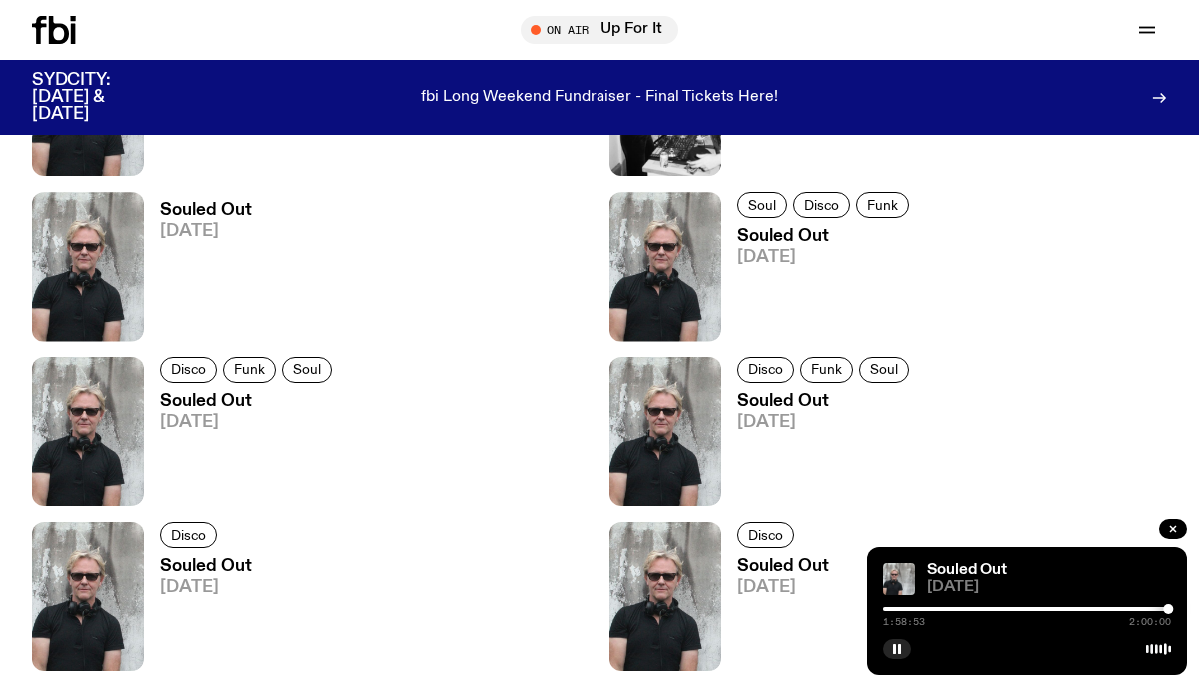
click at [219, 213] on h3 "Souled Out" at bounding box center [206, 210] width 92 height 17
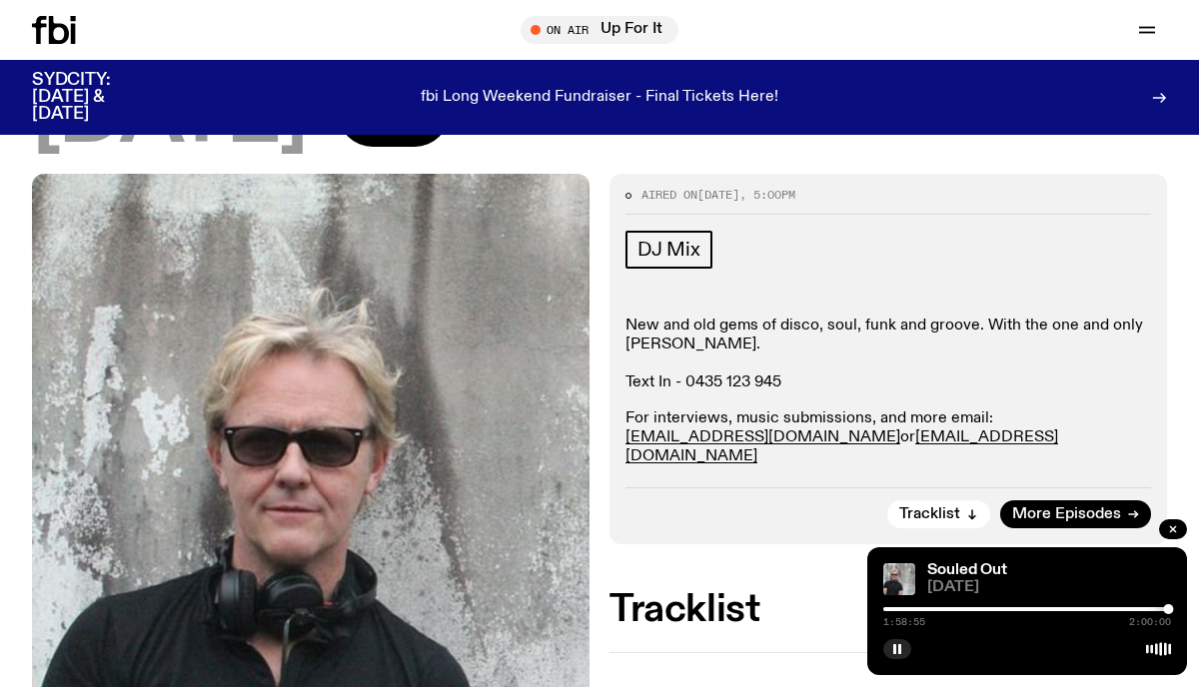
scroll to position [199, 0]
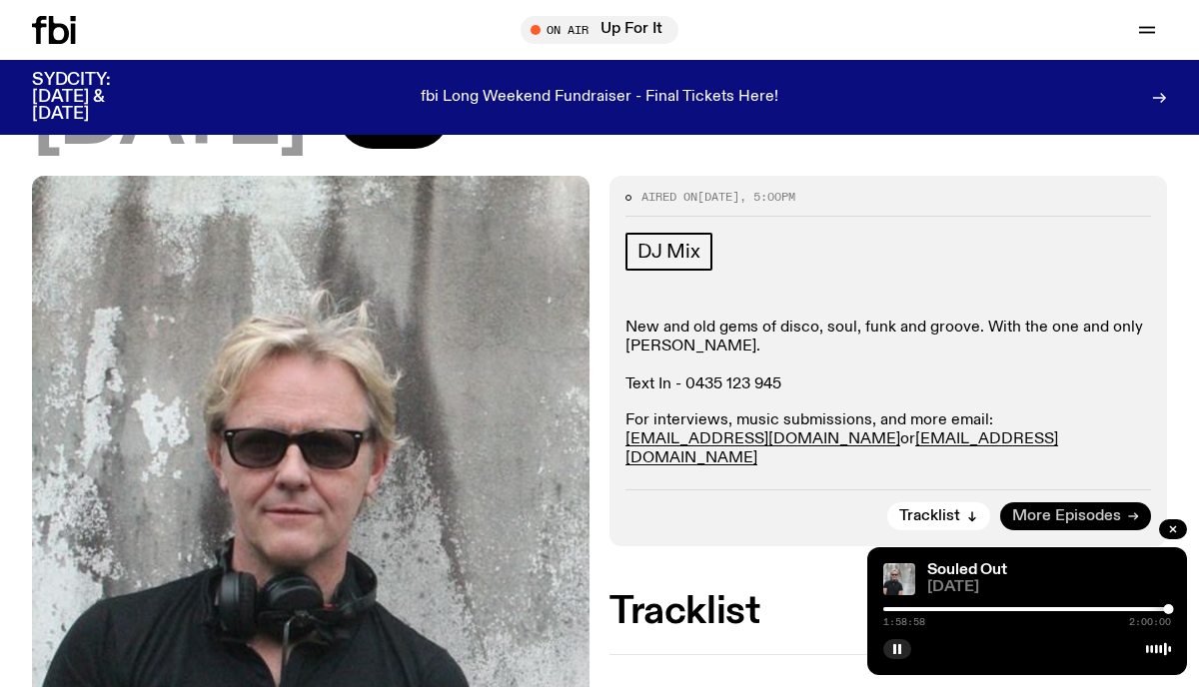
click at [1040, 510] on span "More Episodes" at bounding box center [1066, 517] width 109 height 15
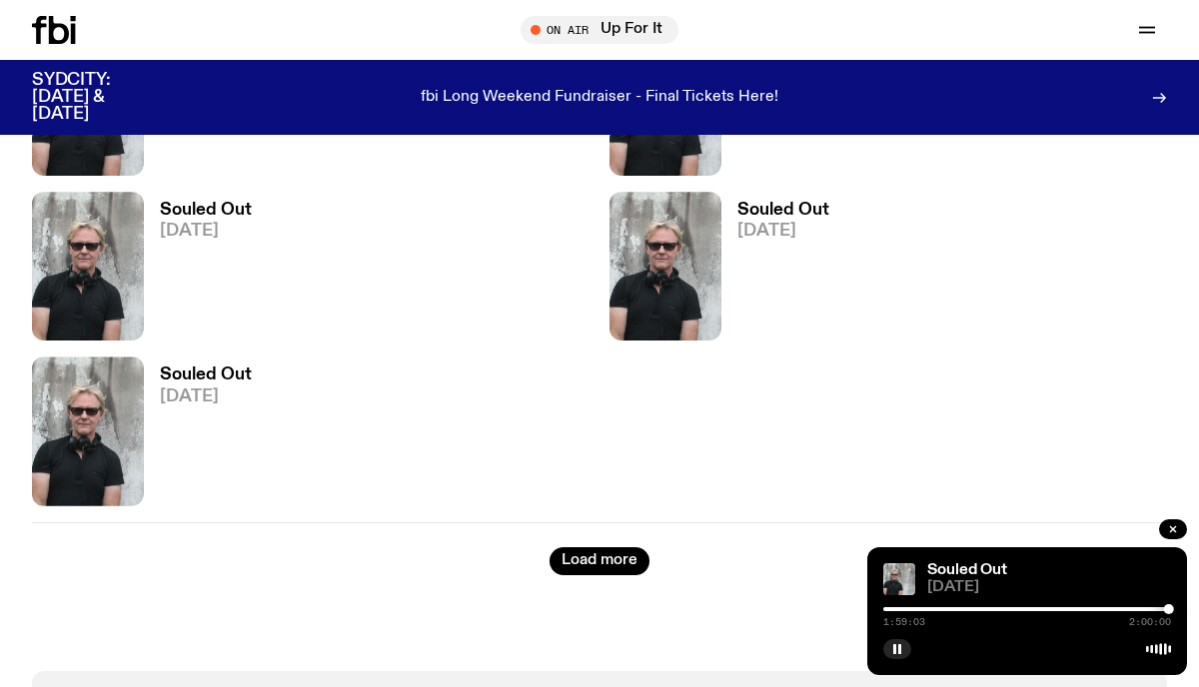
scroll to position [8563, 0]
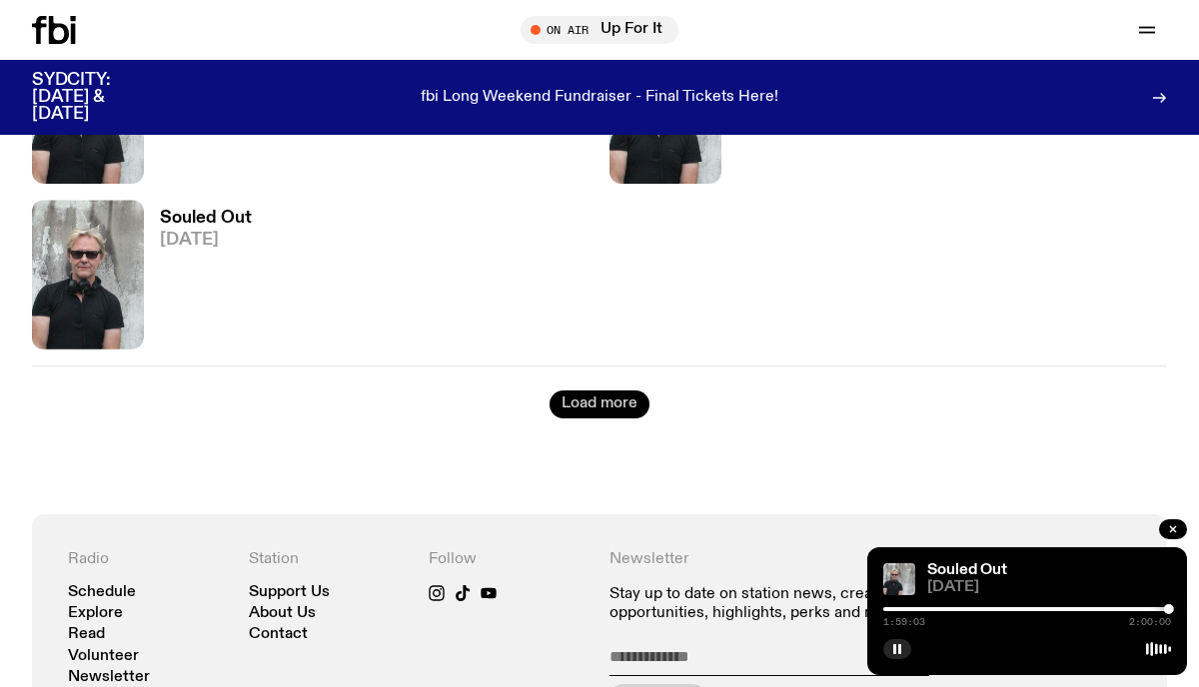
click at [592, 394] on button "Load more" at bounding box center [600, 405] width 100 height 28
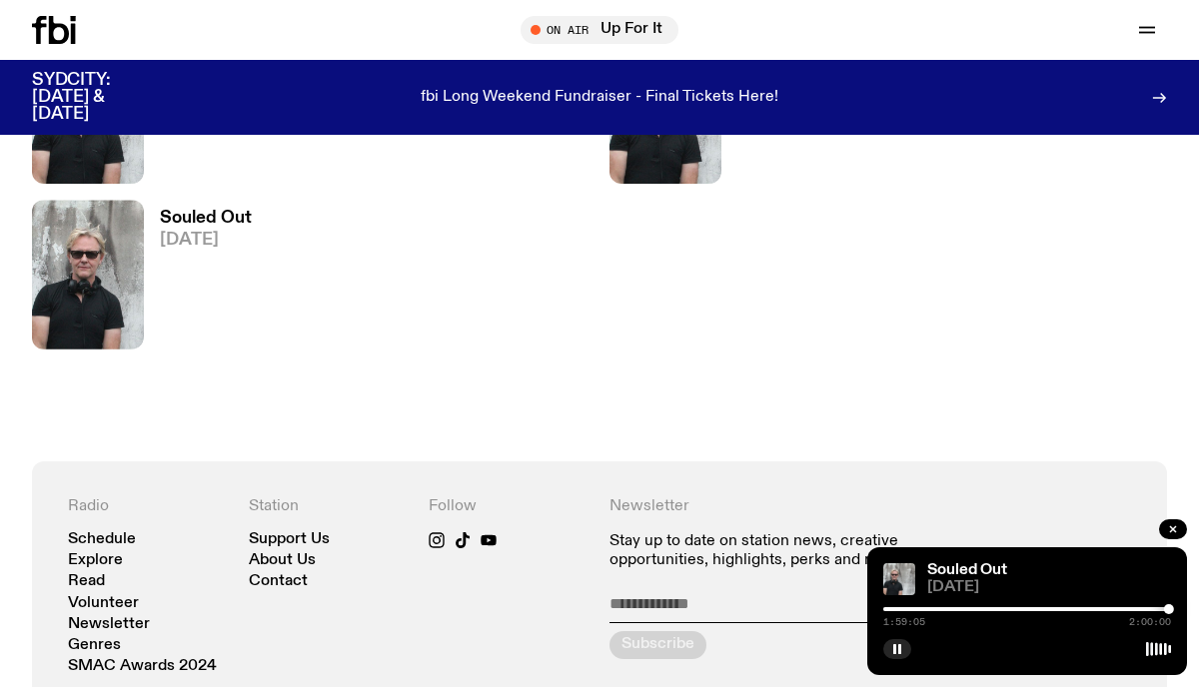
click at [214, 215] on h3 "Souled Out" at bounding box center [206, 218] width 92 height 17
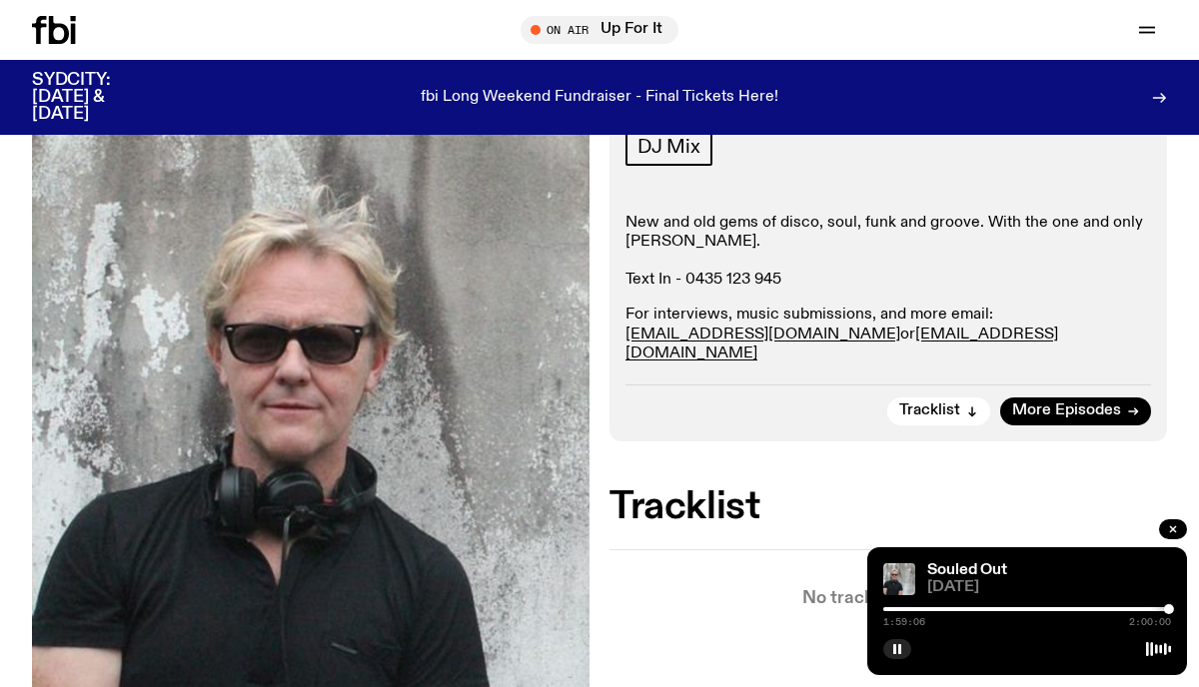
scroll to position [331, 0]
